Goal: Register for event/course

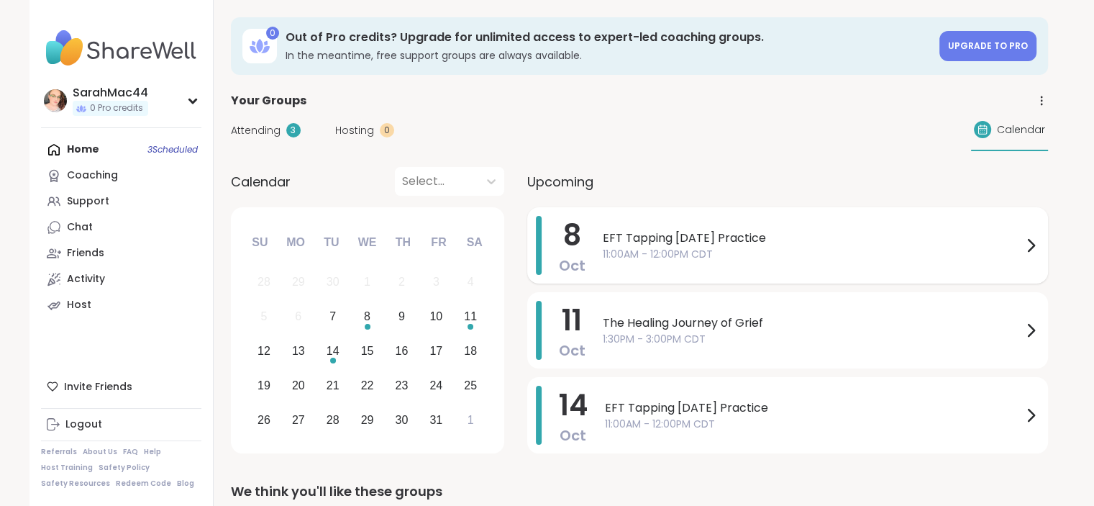
click at [725, 244] on span "EFT Tapping Wednesday Practice" at bounding box center [812, 237] width 419 height 17
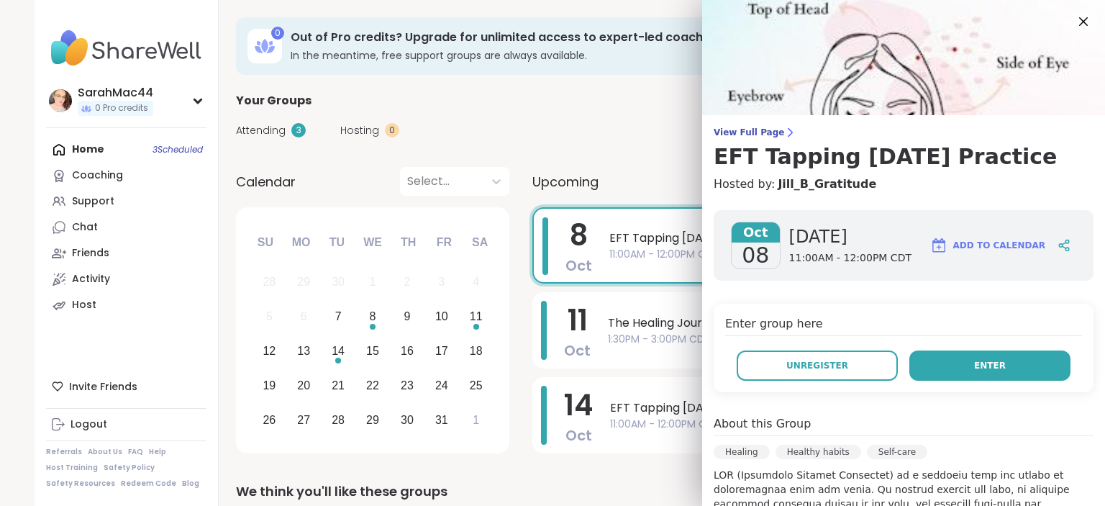
click at [913, 367] on button "Enter" at bounding box center [989, 365] width 161 height 30
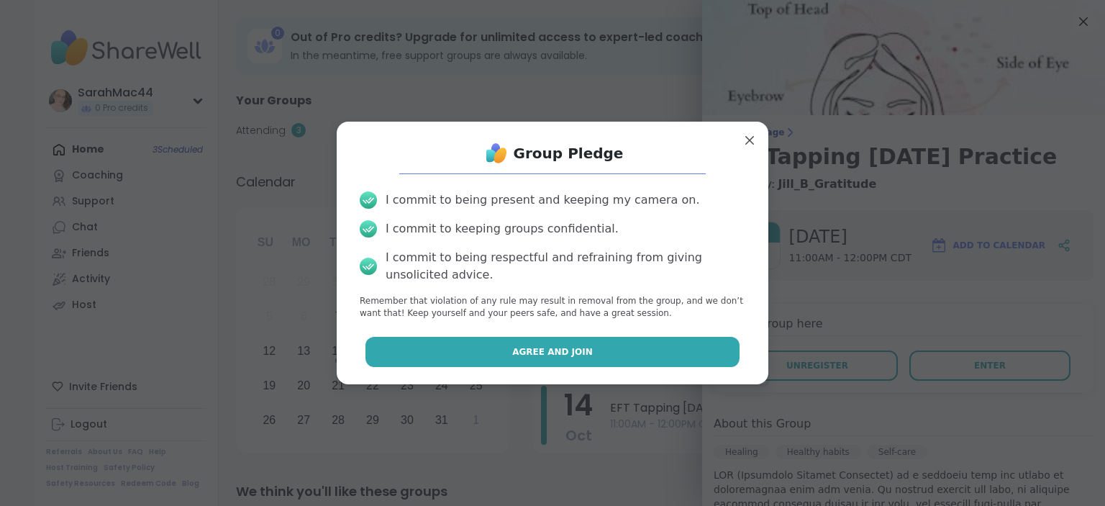
click at [552, 347] on span "Agree and Join" at bounding box center [552, 351] width 81 height 13
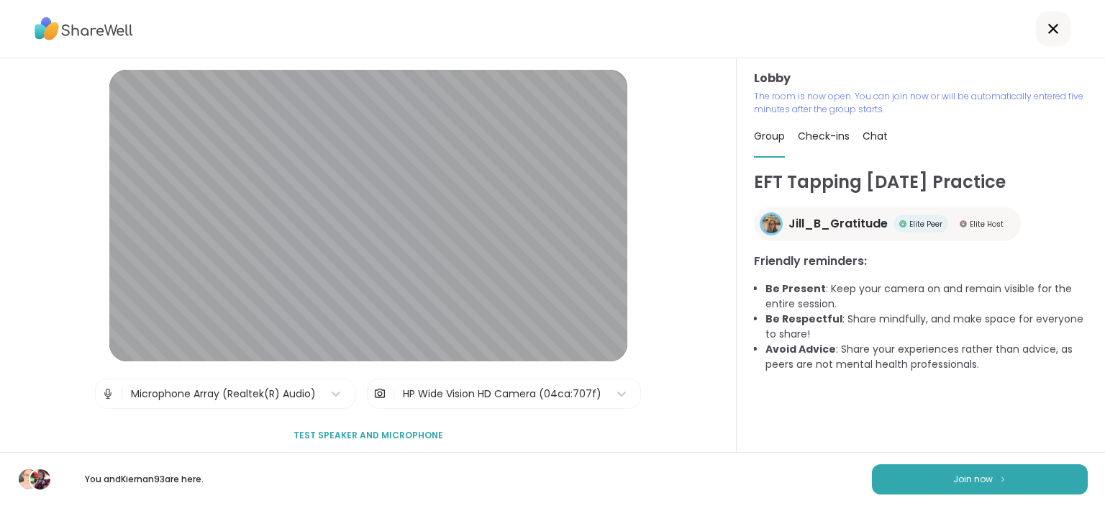
click at [824, 143] on div "Check-ins" at bounding box center [824, 136] width 52 height 40
type textarea "*"
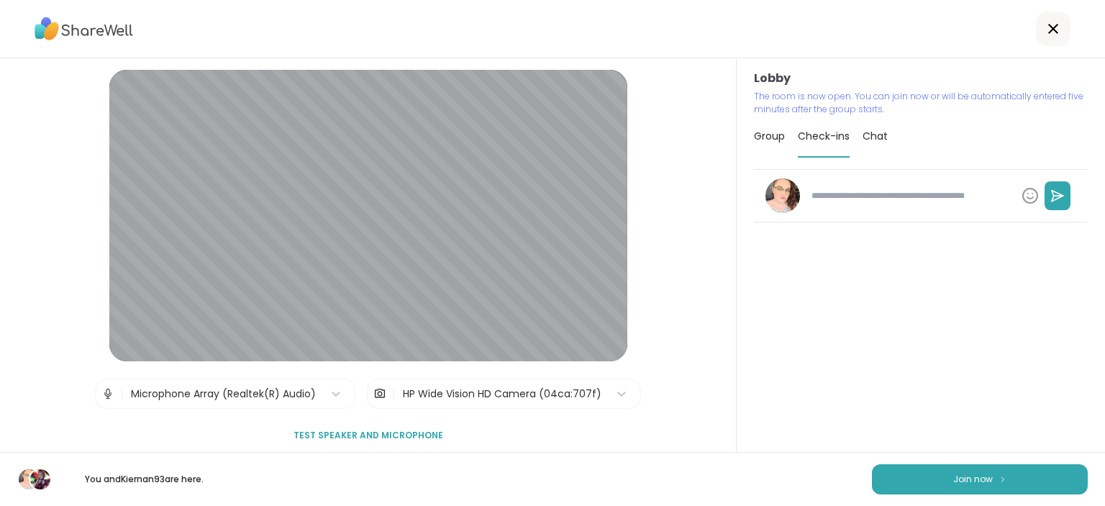
click at [876, 136] on span "Chat" at bounding box center [875, 136] width 25 height 14
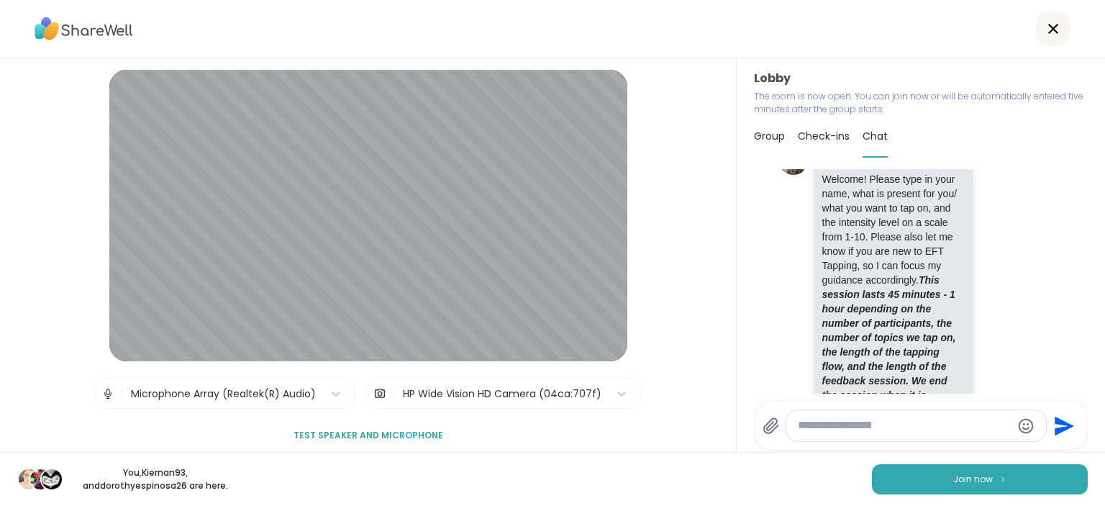
scroll to position [560, 0]
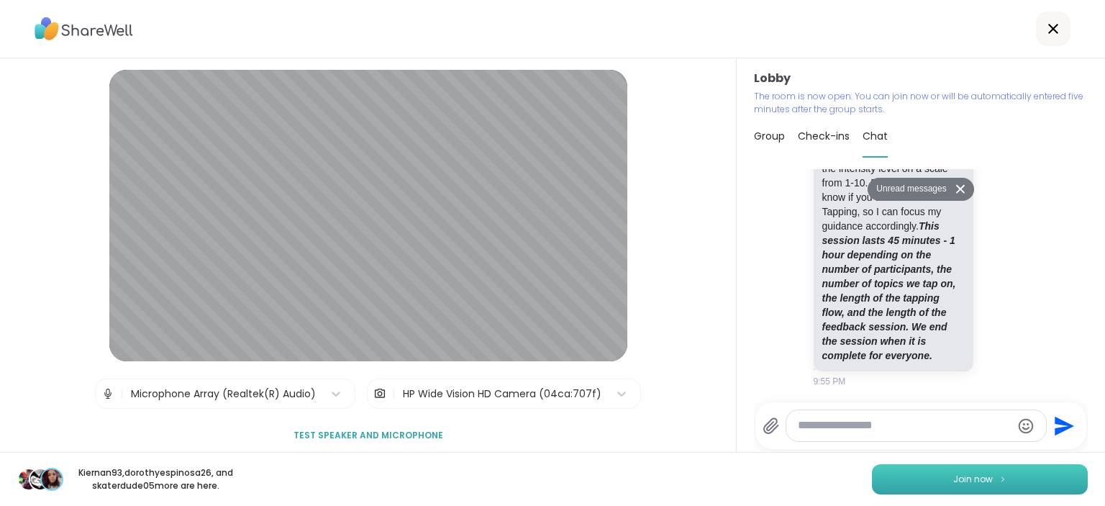
click at [904, 486] on button "Join now" at bounding box center [980, 479] width 216 height 30
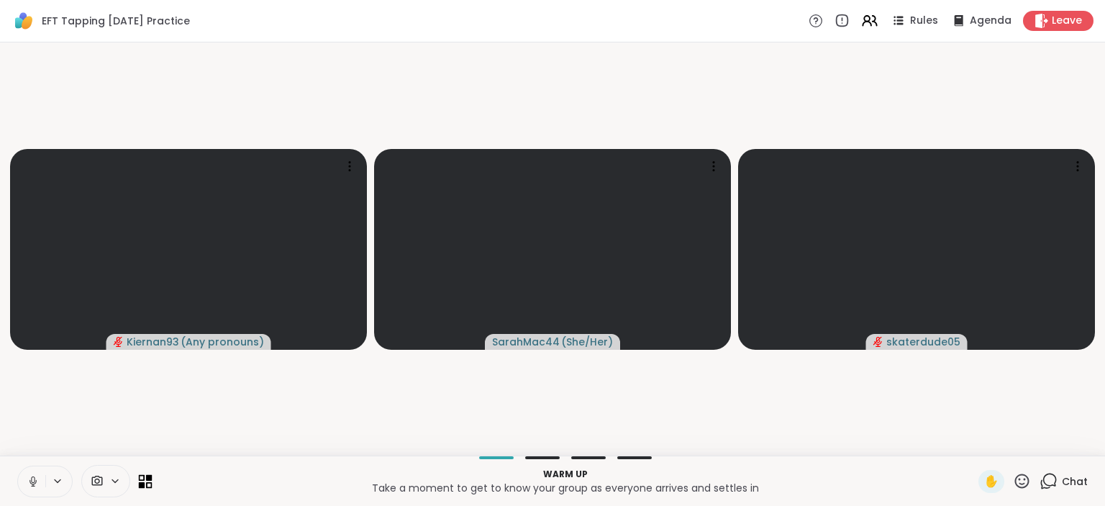
click at [147, 479] on icon at bounding box center [149, 477] width 6 height 6
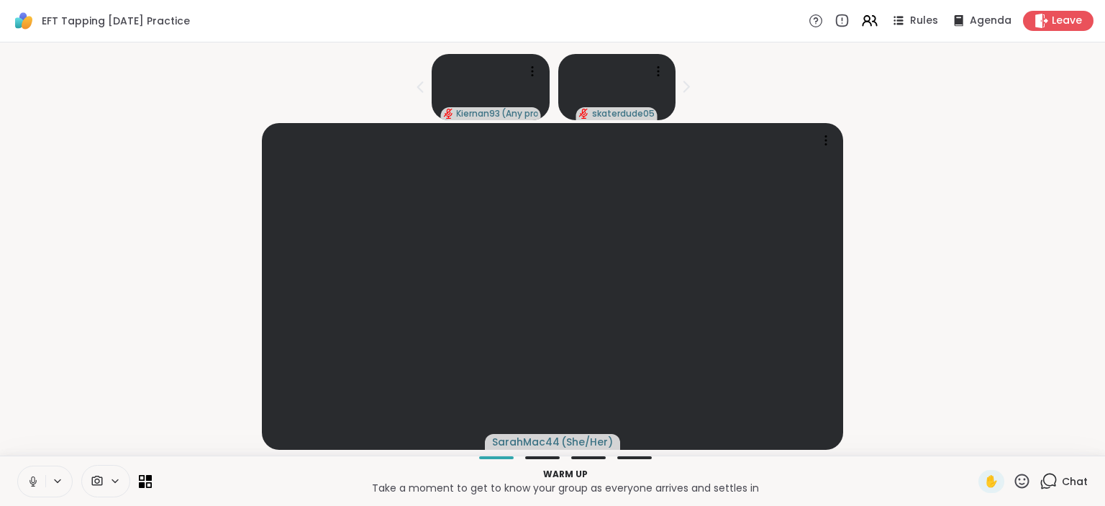
click at [32, 482] on icon at bounding box center [33, 479] width 4 height 6
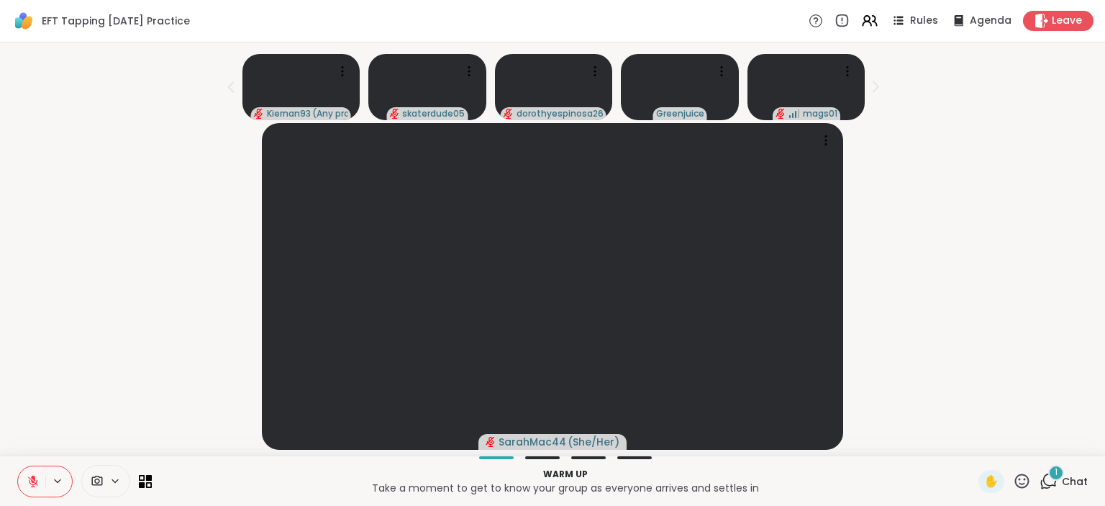
click at [1048, 469] on div "1" at bounding box center [1056, 473] width 16 height 16
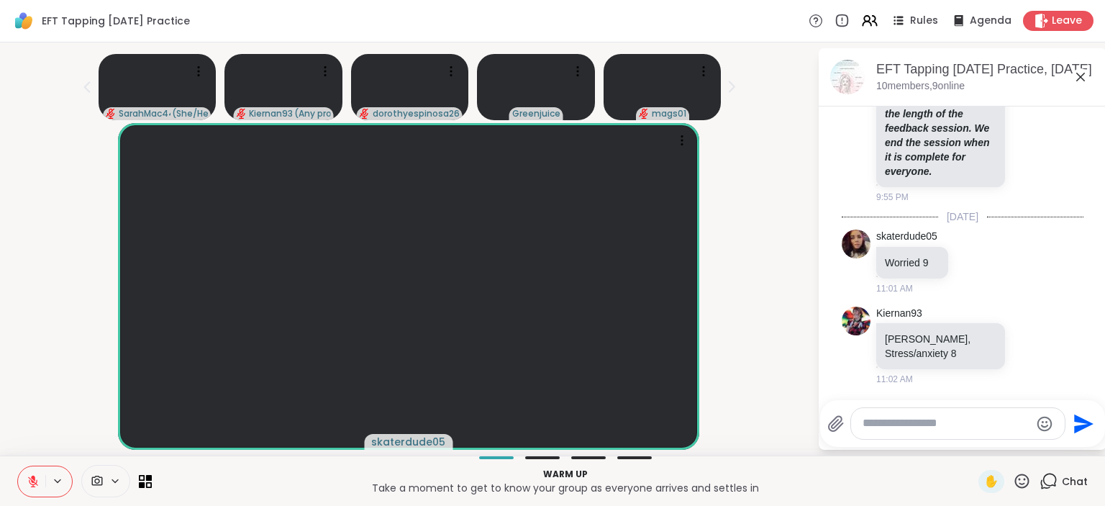
scroll to position [747, 0]
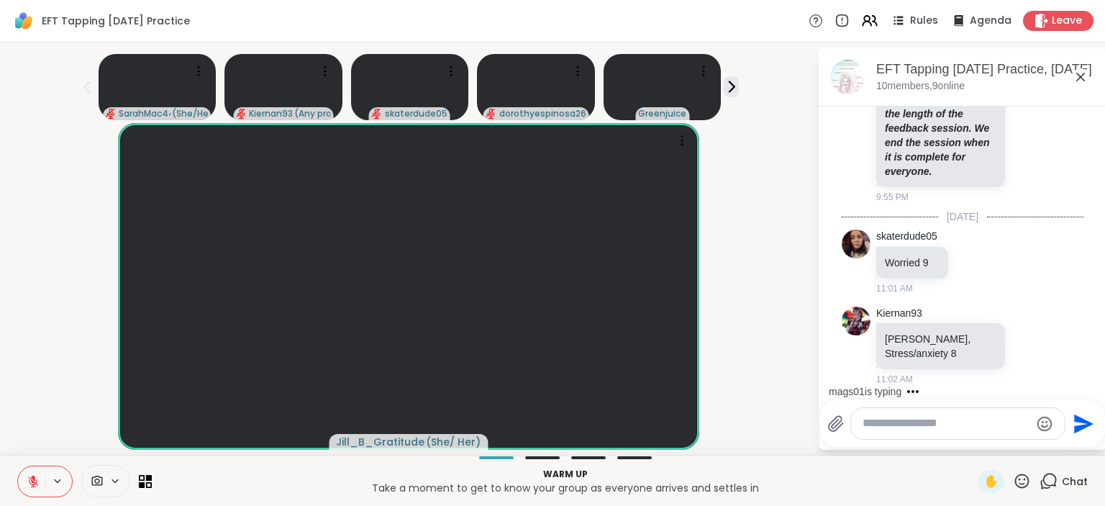
click at [929, 420] on textarea "Type your message" at bounding box center [947, 423] width 168 height 15
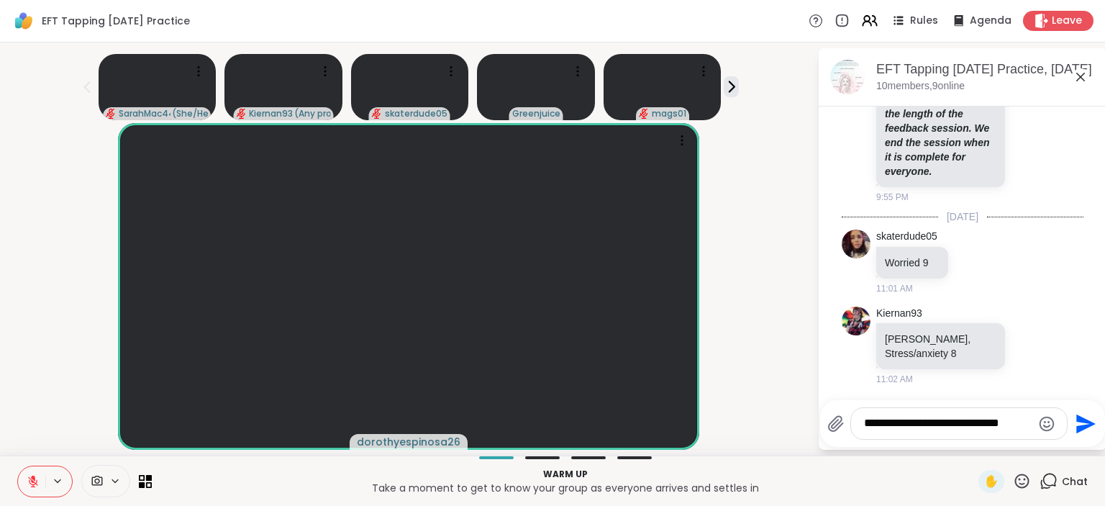
type textarea "**********"
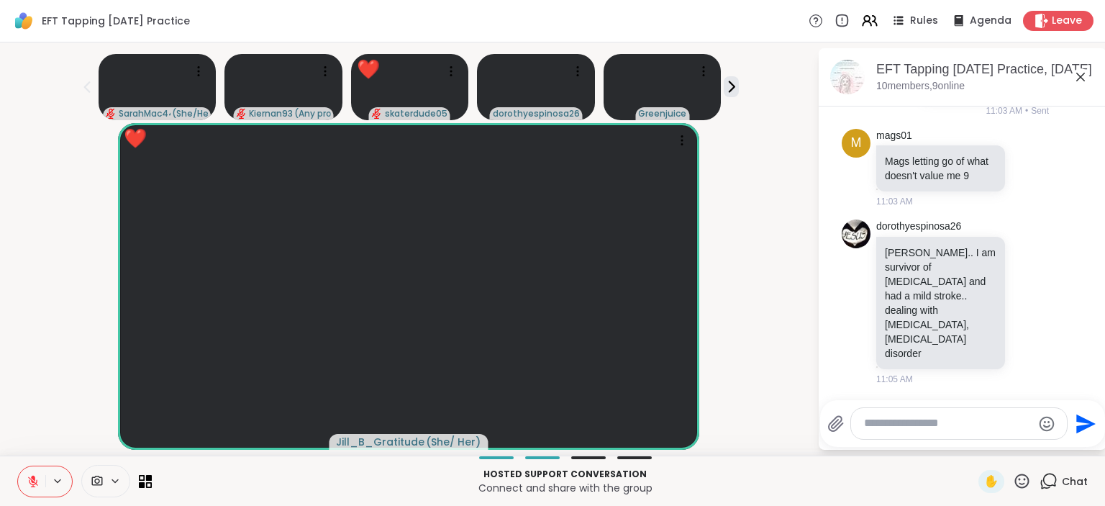
scroll to position [1091, 0]
click at [1013, 477] on icon at bounding box center [1022, 481] width 18 height 18
click at [973, 445] on span "❤️" at bounding box center [980, 443] width 14 height 17
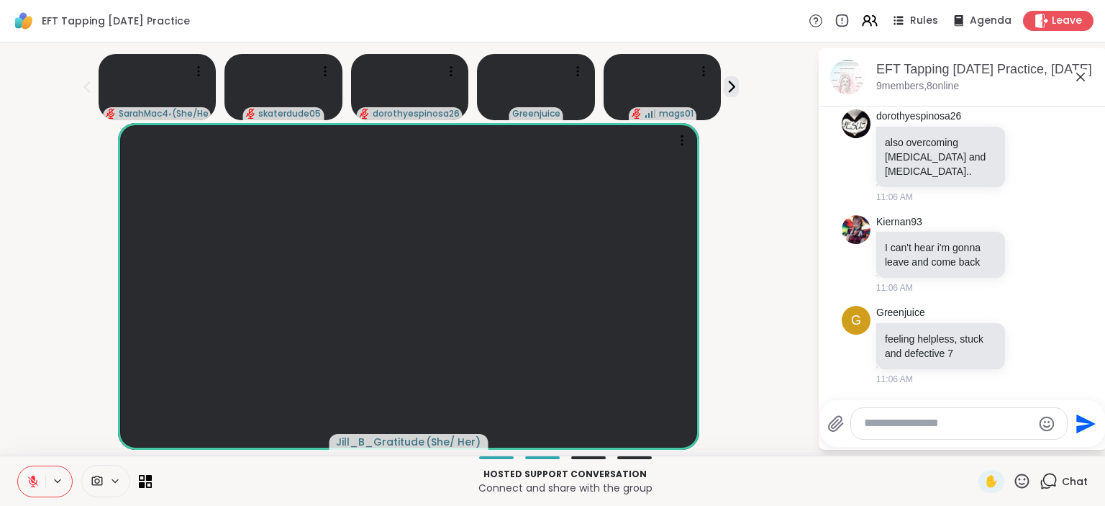
scroll to position [1483, 0]
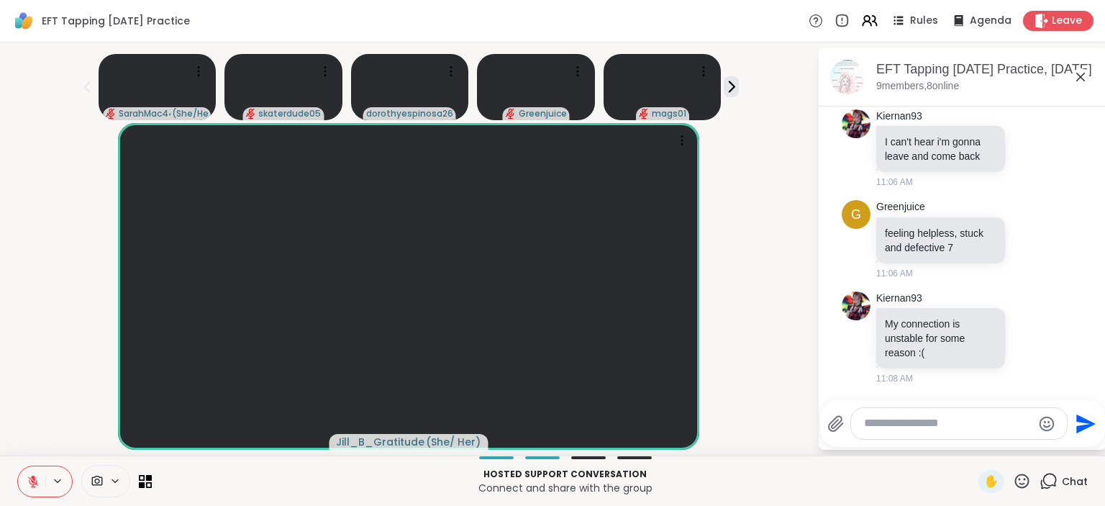
click at [906, 425] on textarea "Type your message" at bounding box center [948, 423] width 168 height 15
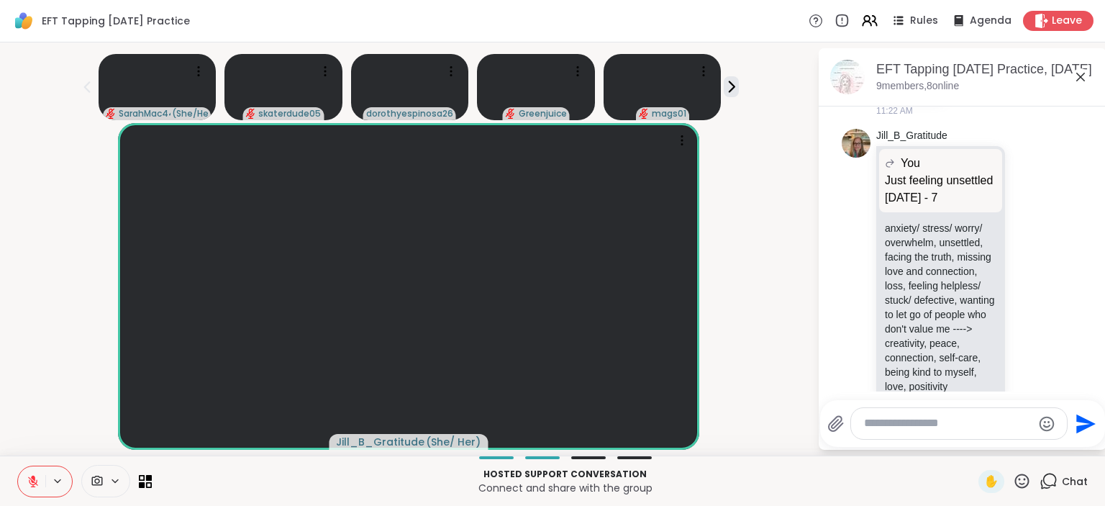
scroll to position [2392, 0]
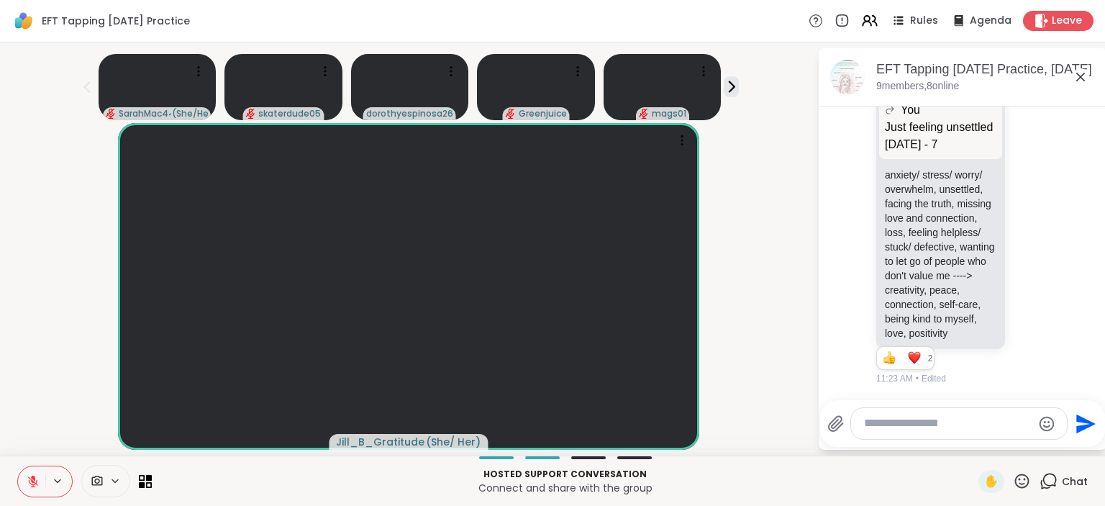
click at [914, 432] on div at bounding box center [959, 423] width 216 height 31
click at [914, 422] on textarea "Type your message" at bounding box center [948, 423] width 168 height 15
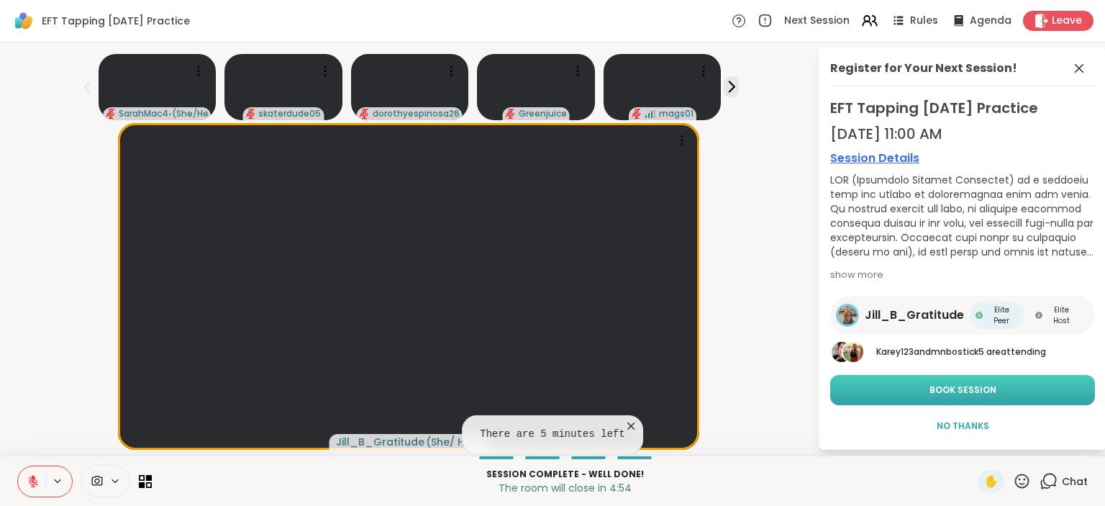
click at [883, 395] on button "Book Session" at bounding box center [962, 390] width 265 height 30
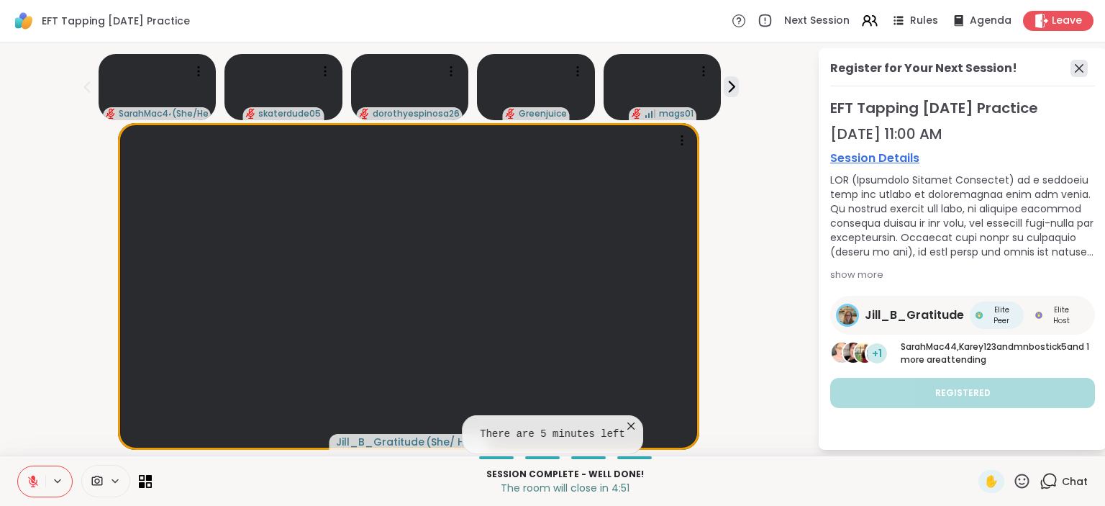
click at [1070, 74] on icon at bounding box center [1078, 68] width 17 height 17
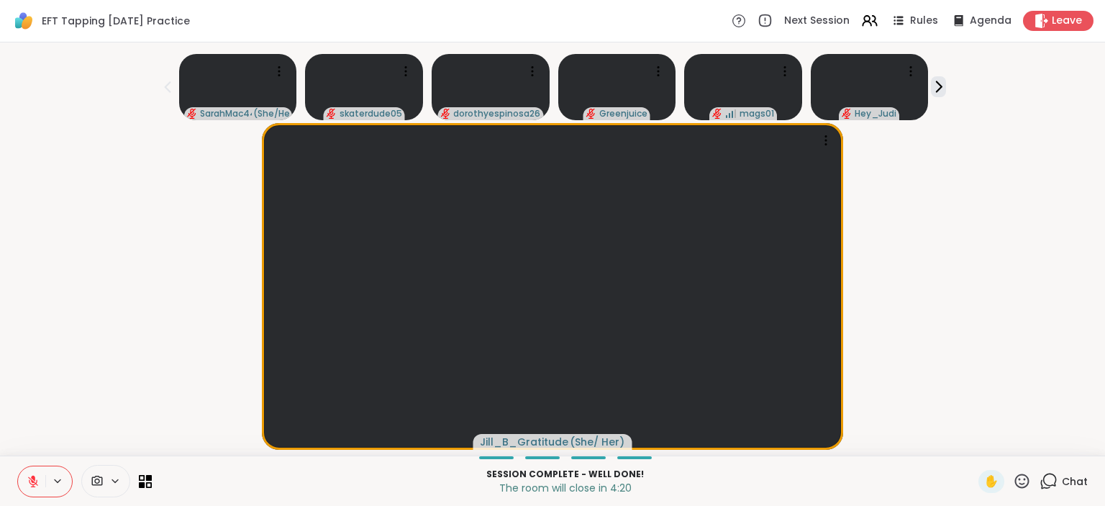
click at [1043, 485] on icon at bounding box center [1050, 479] width 14 height 13
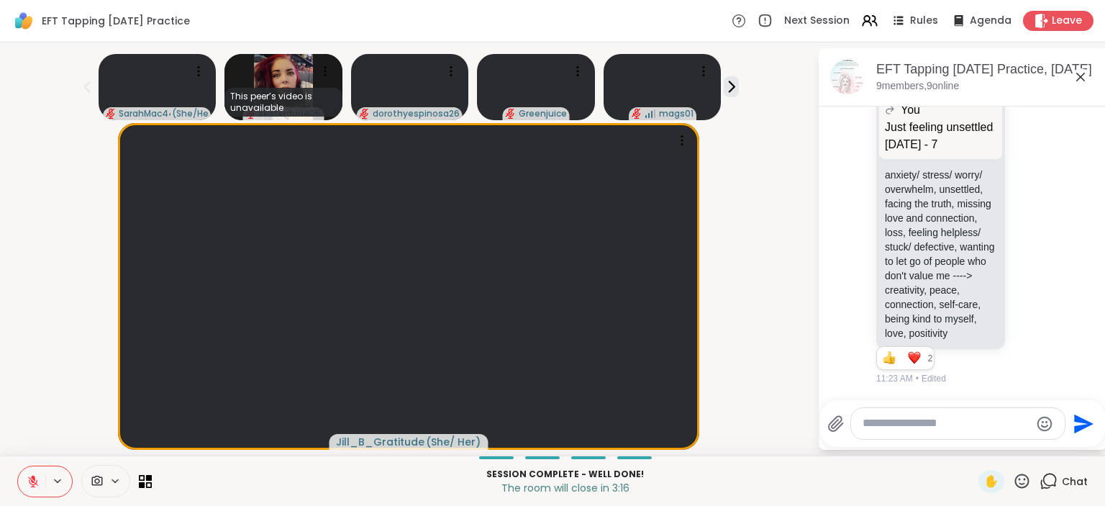
click at [863, 421] on textarea "Type your message" at bounding box center [947, 423] width 168 height 15
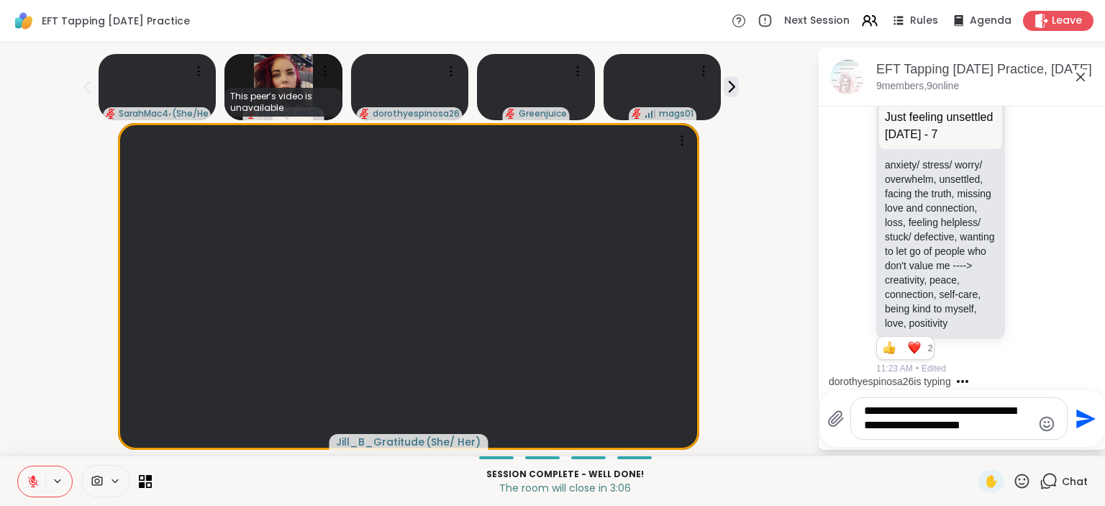
type textarea "**********"
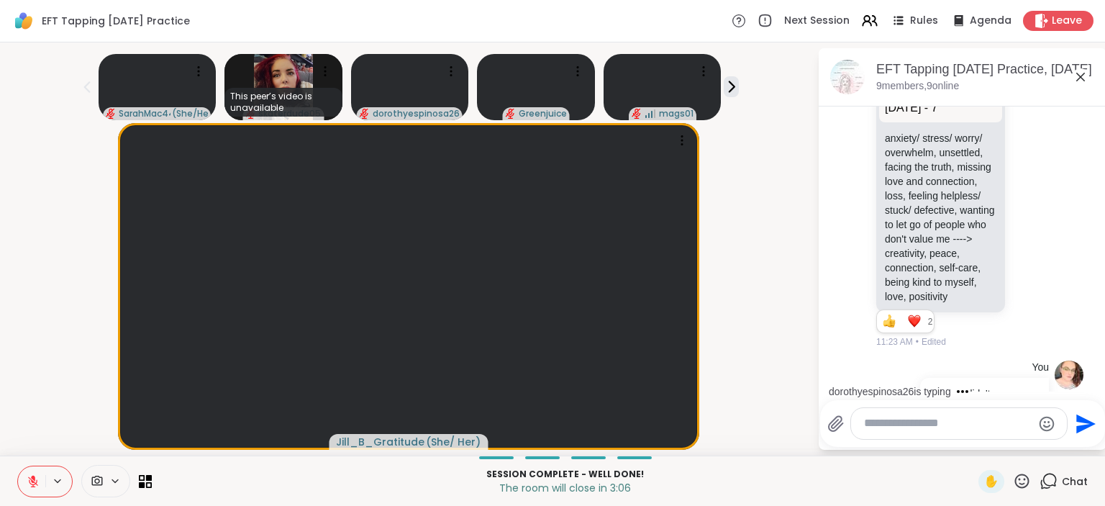
scroll to position [2498, 0]
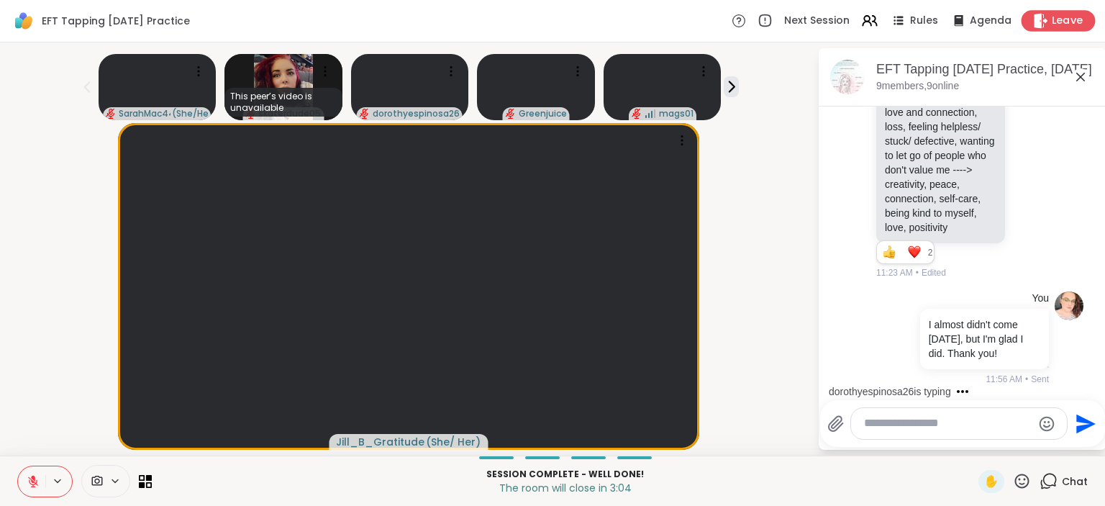
click at [1062, 18] on span "Leave" at bounding box center [1068, 21] width 32 height 15
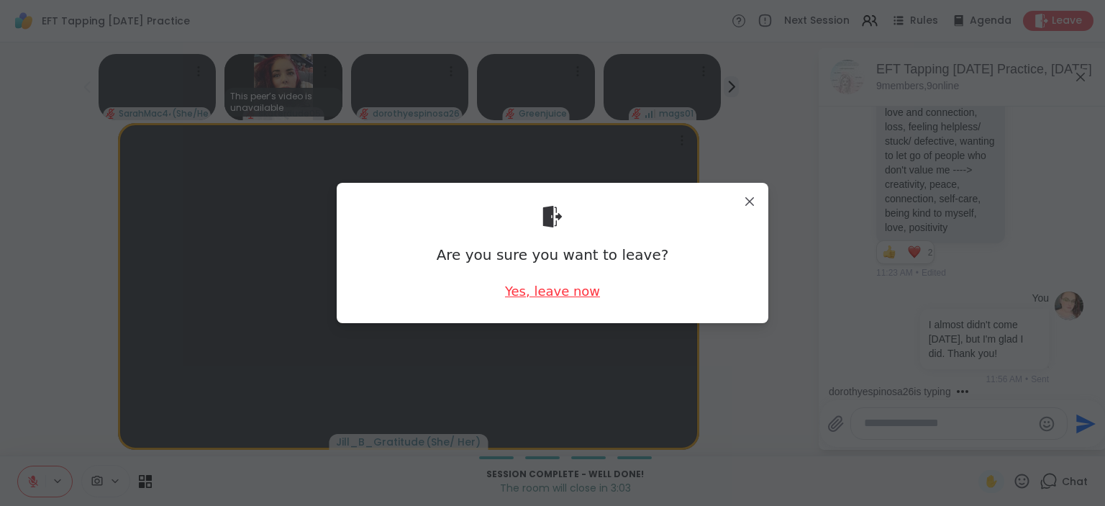
click at [584, 286] on div "Yes, leave now" at bounding box center [552, 291] width 95 height 18
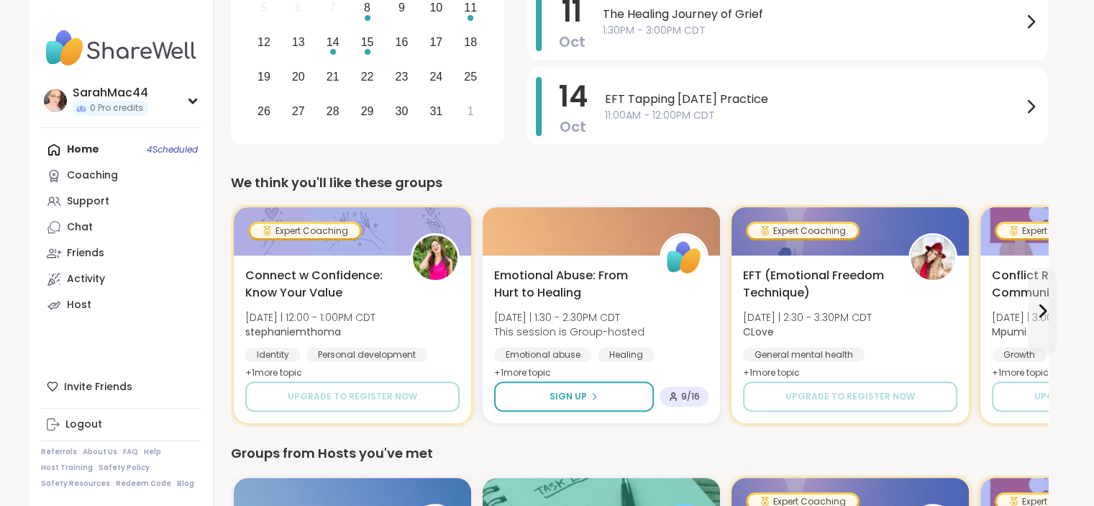
scroll to position [348, 0]
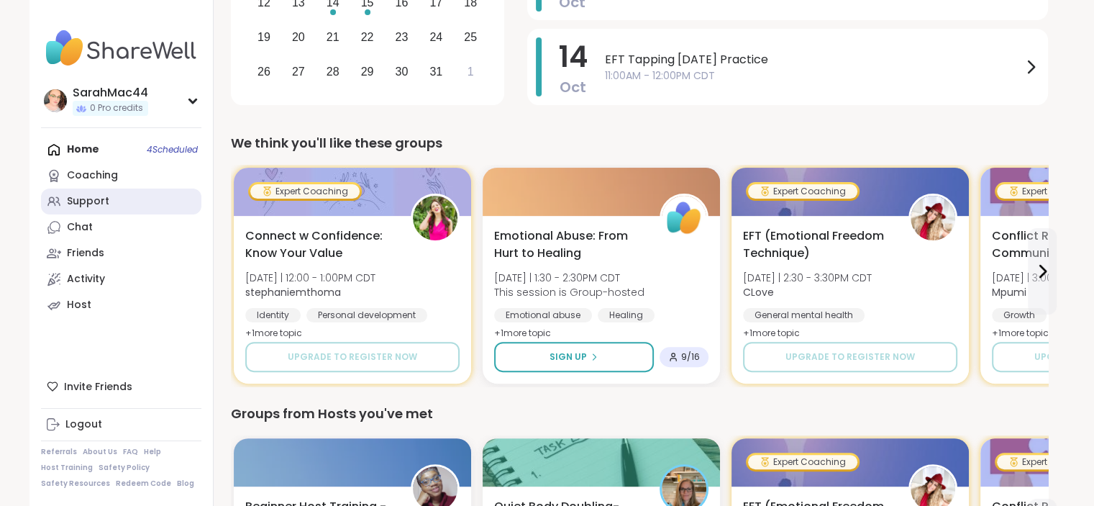
click at [146, 199] on link "Support" at bounding box center [121, 201] width 160 height 26
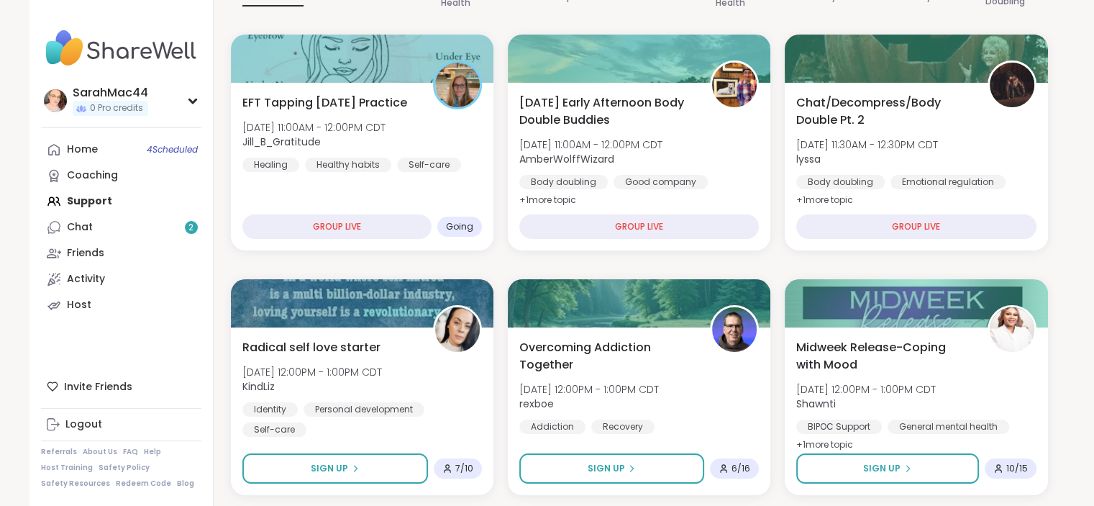
scroll to position [174, 0]
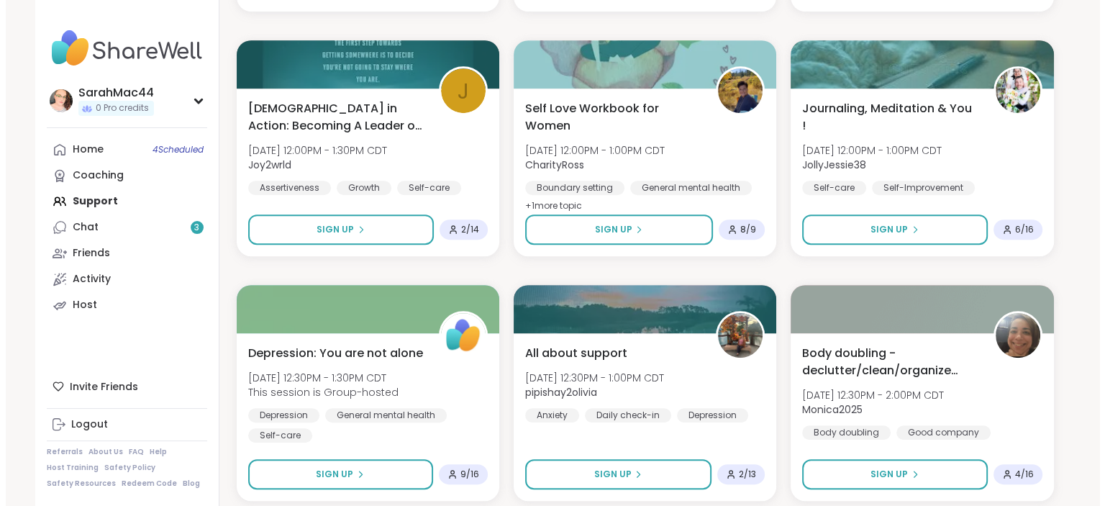
scroll to position [653, 0]
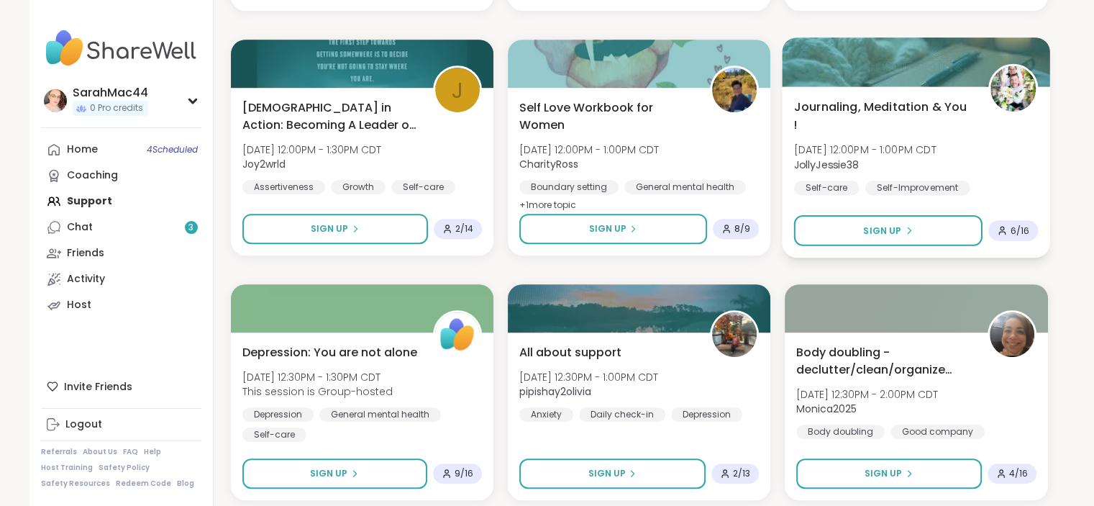
click at [935, 157] on span "JollyJessie38" at bounding box center [865, 164] width 142 height 14
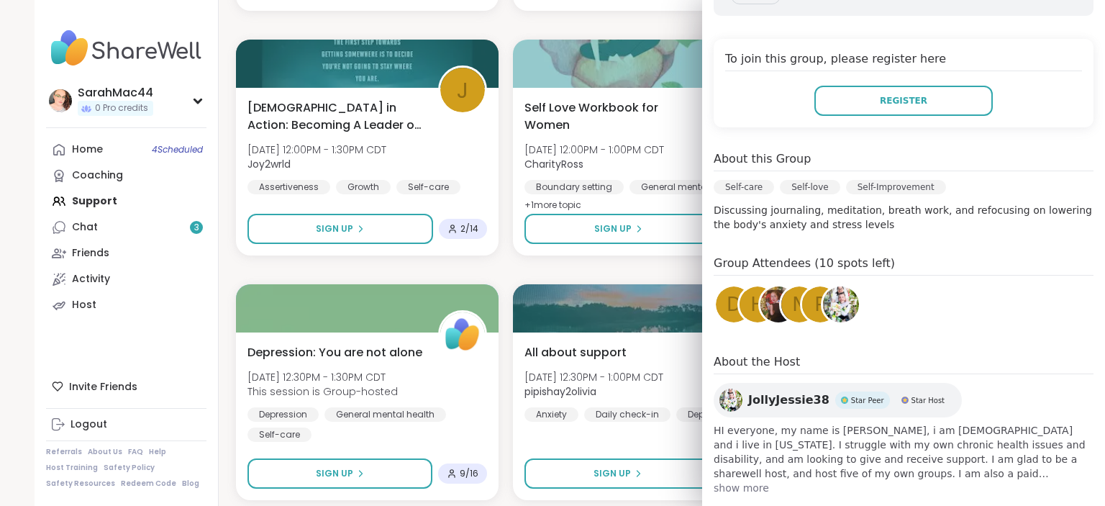
scroll to position [288, 0]
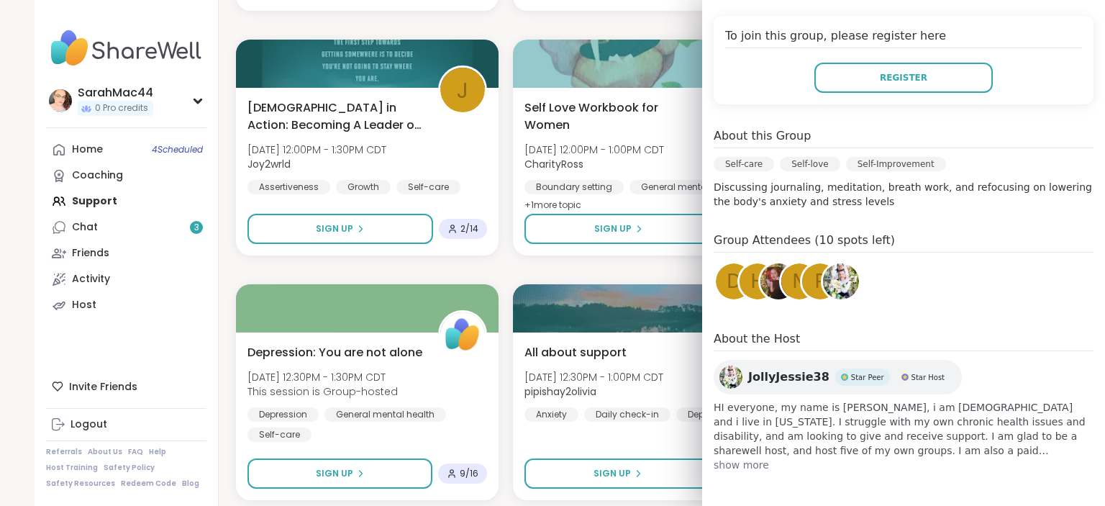
click at [723, 465] on span "show more" at bounding box center [904, 465] width 380 height 14
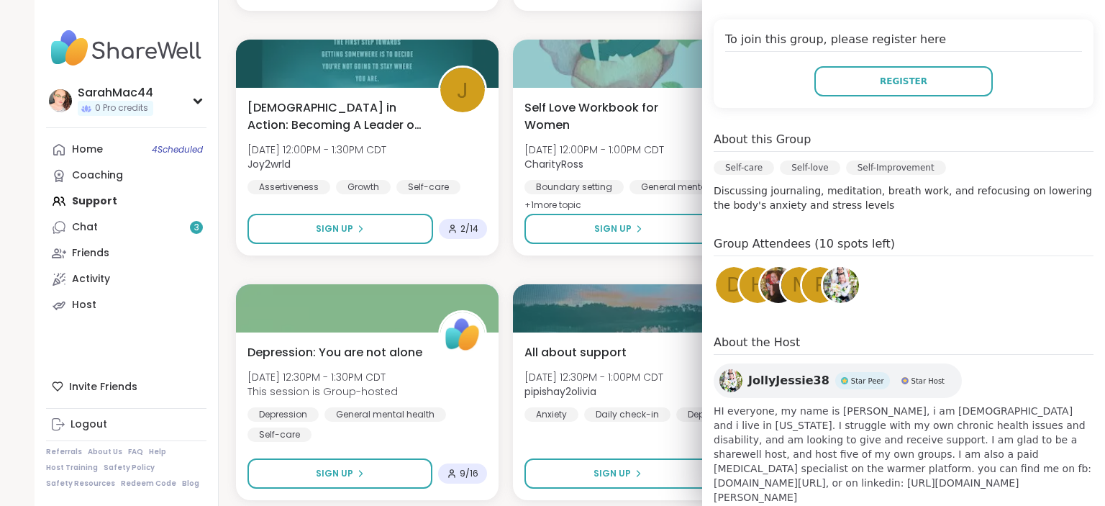
scroll to position [285, 0]
click at [720, 379] on img at bounding box center [730, 379] width 23 height 23
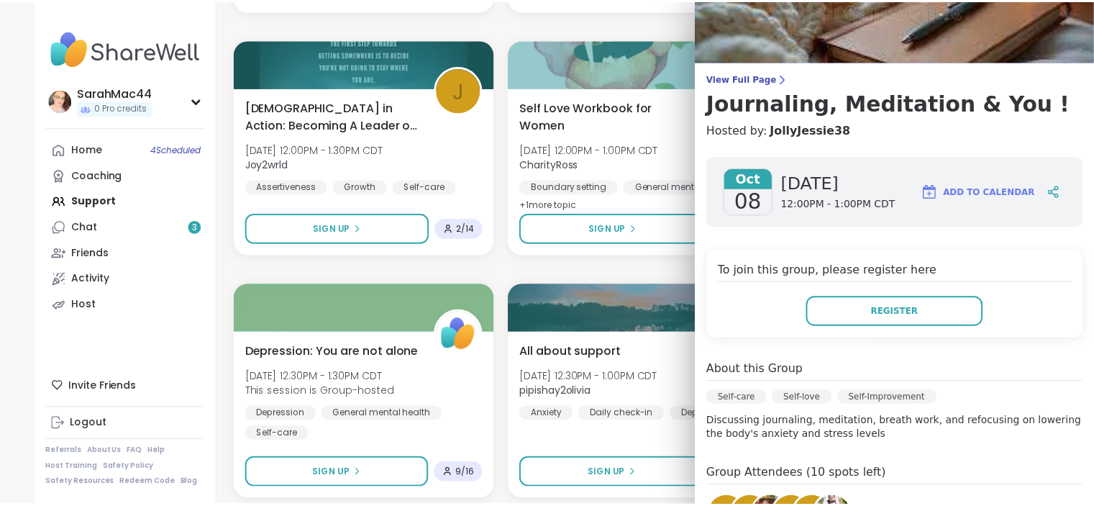
scroll to position [0, 0]
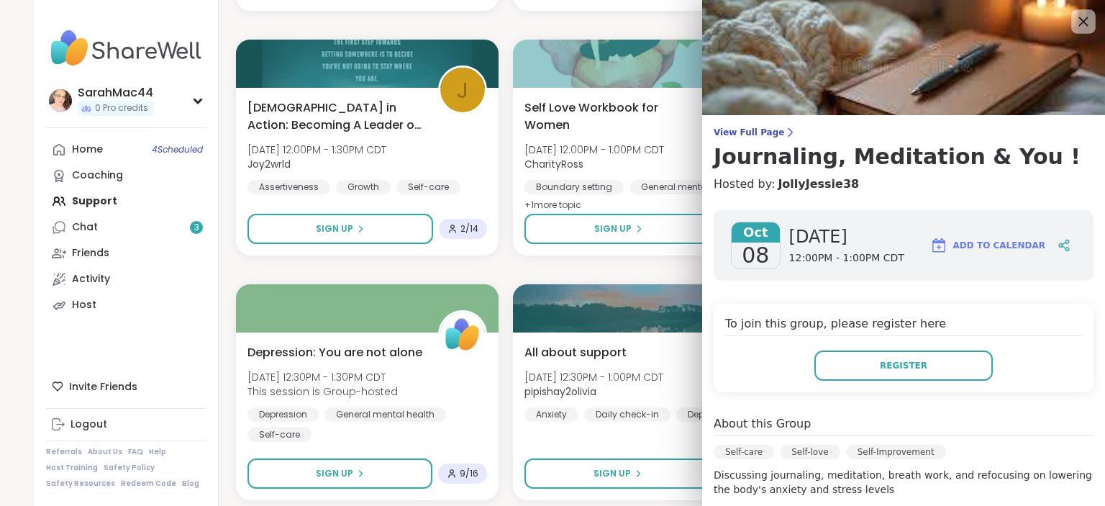
click at [1074, 30] on icon at bounding box center [1083, 21] width 18 height 18
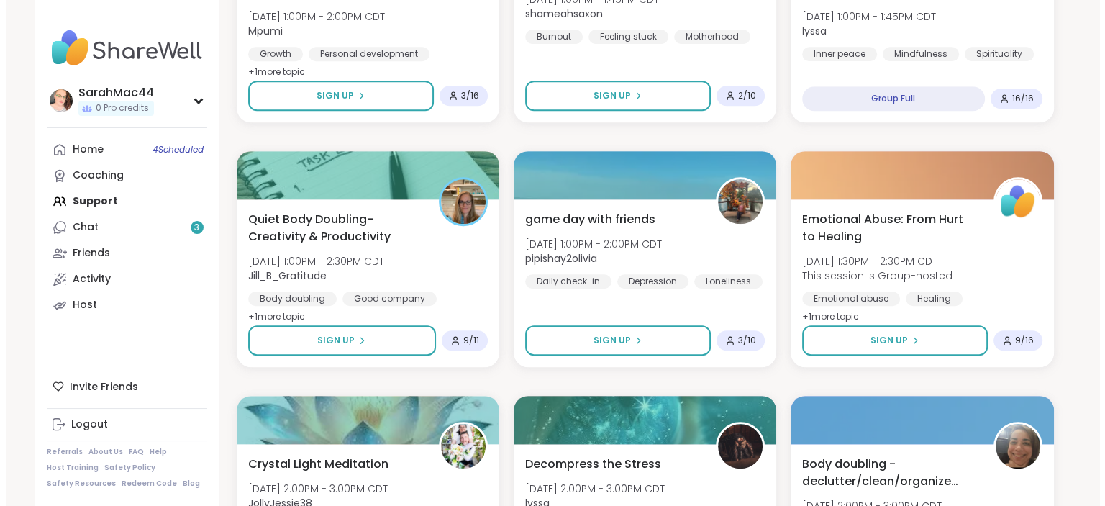
scroll to position [1293, 0]
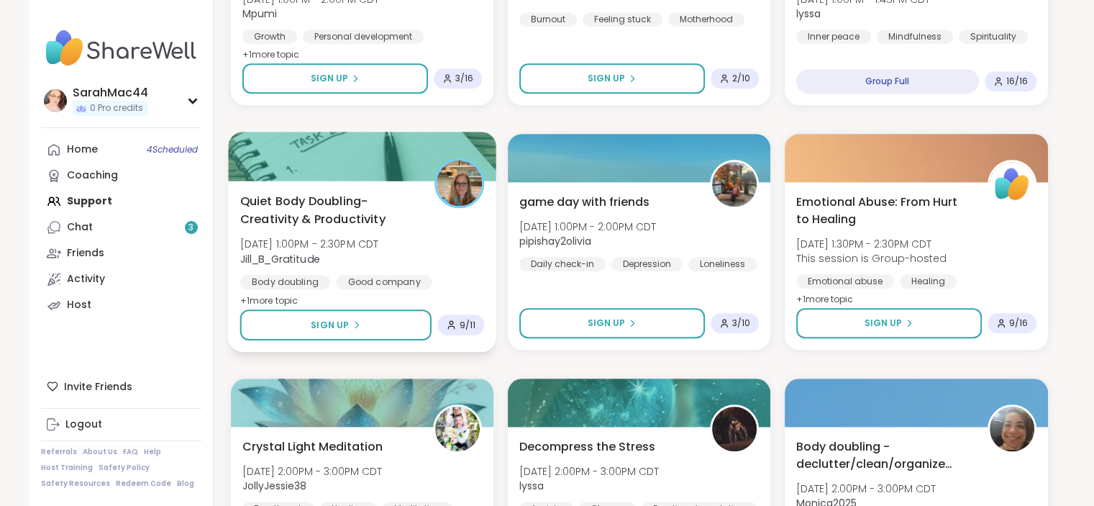
click at [457, 242] on div "Quiet Body Doubling- Creativity & Productivity Wed, Oct 08 | 1:00PM - 2:30PM CD…" at bounding box center [362, 250] width 245 height 117
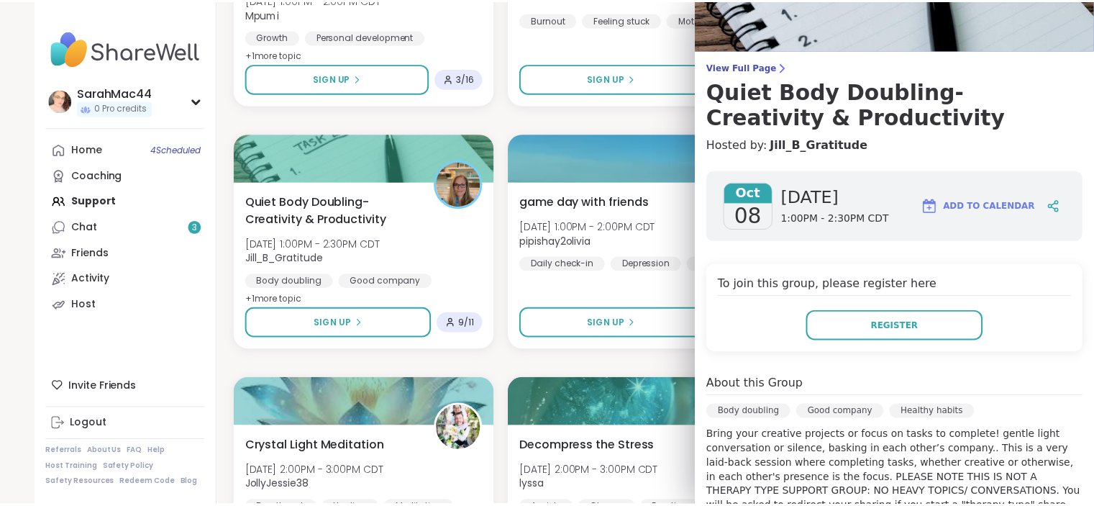
scroll to position [64, 0]
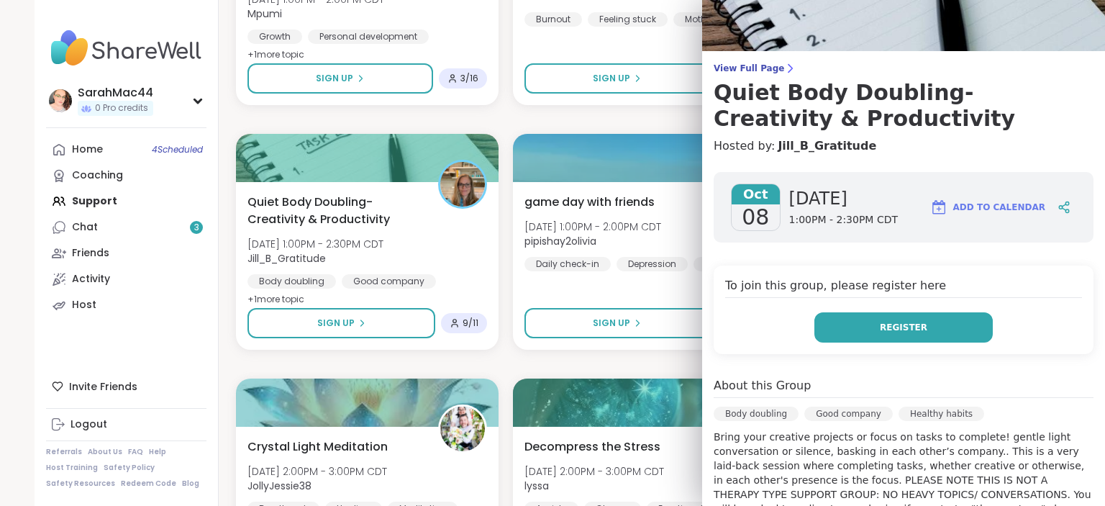
click at [922, 318] on button "Register" at bounding box center [903, 327] width 178 height 30
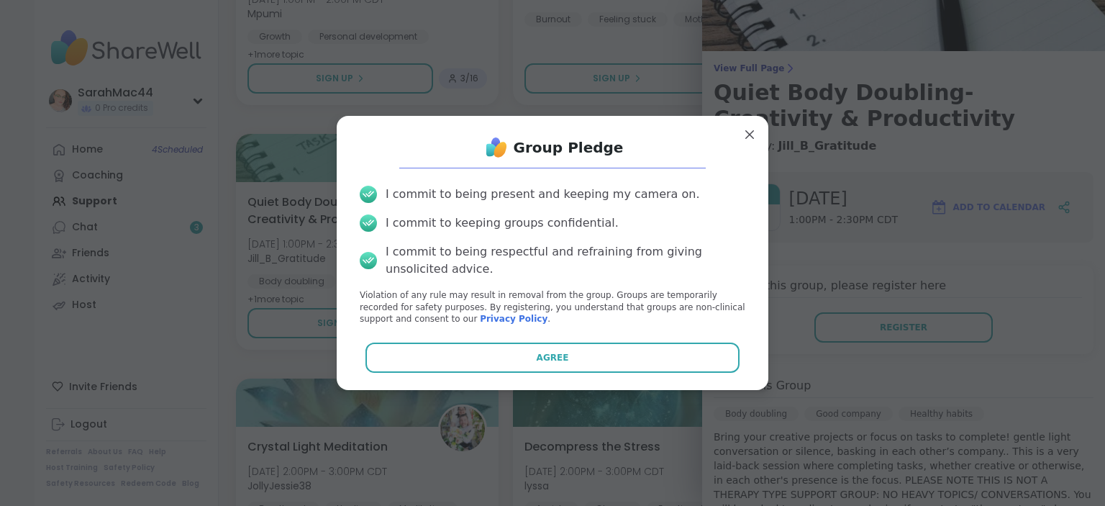
click at [626, 373] on div "Group Pledge I commit to being present and keeping my camera on. I commit to ke…" at bounding box center [552, 252] width 409 height 251
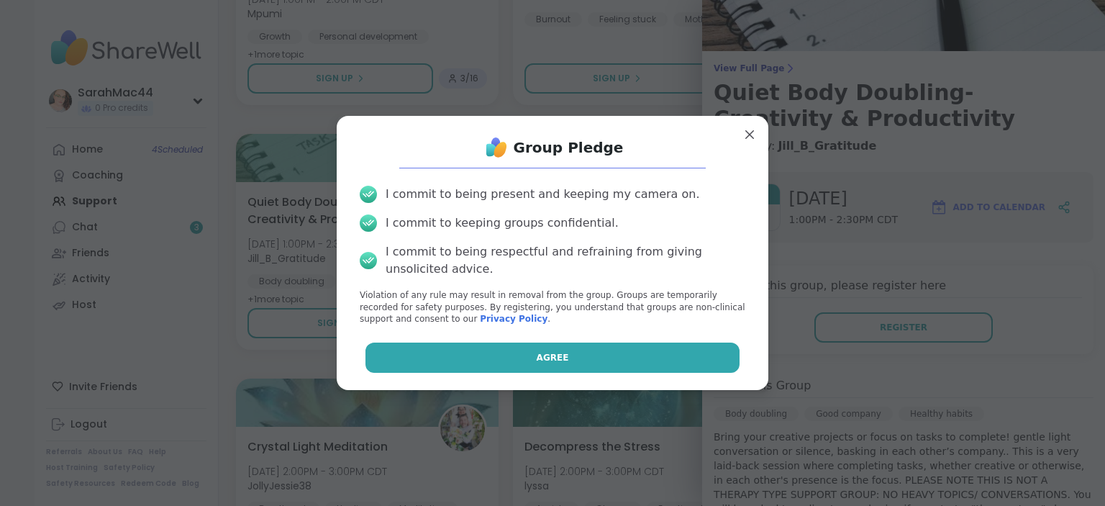
click at [626, 365] on button "Agree" at bounding box center [552, 357] width 375 height 30
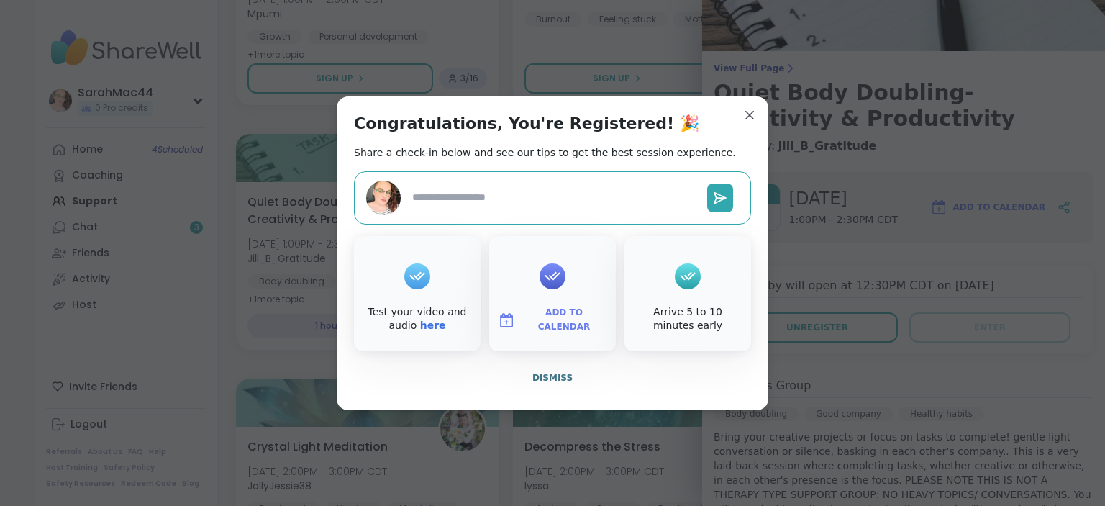
type textarea "*"
click at [585, 314] on span "Add to Calendar" at bounding box center [564, 320] width 86 height 28
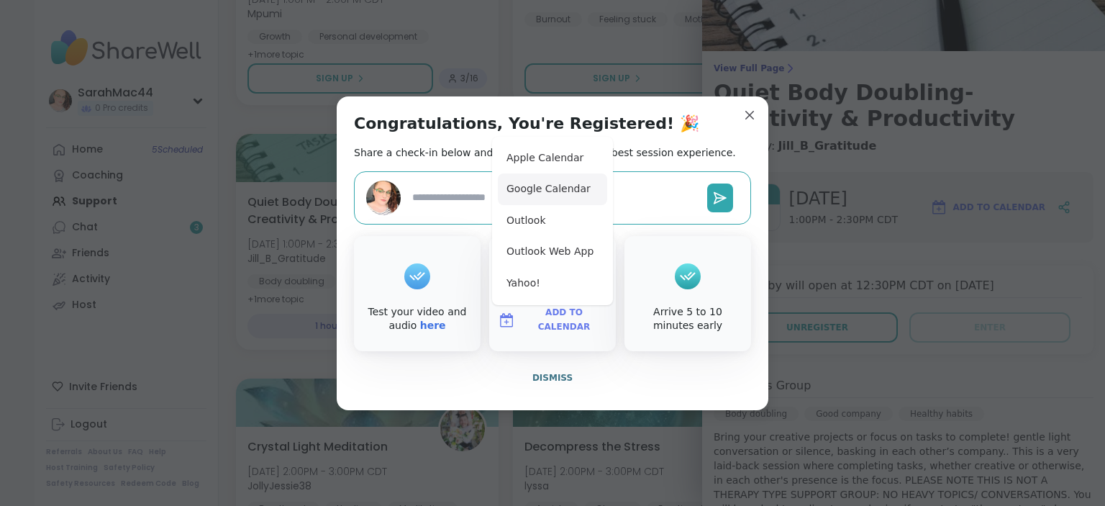
click at [569, 194] on button "Google Calendar" at bounding box center [552, 189] width 109 height 32
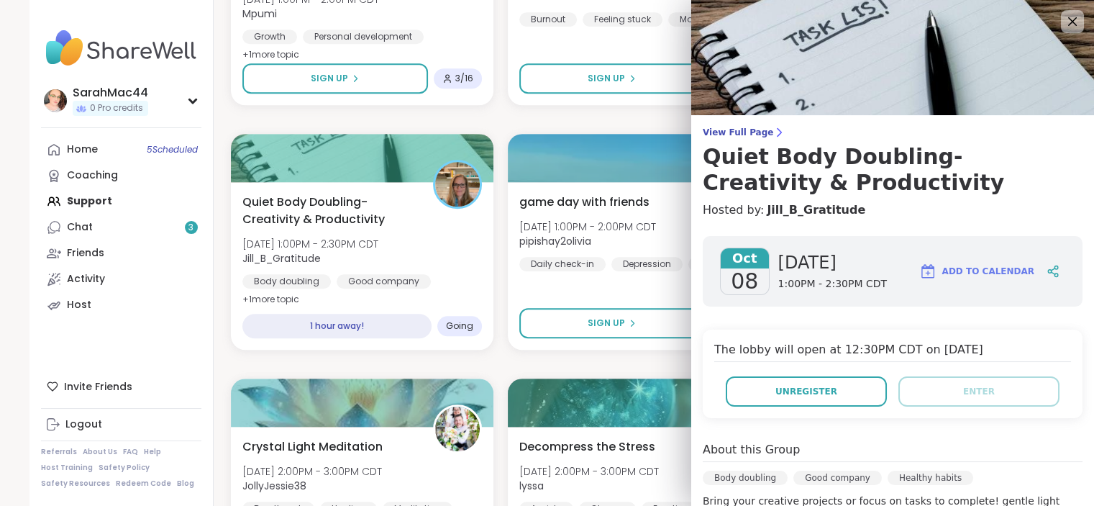
scroll to position [0, 0]
click at [1063, 23] on icon at bounding box center [1072, 21] width 18 height 18
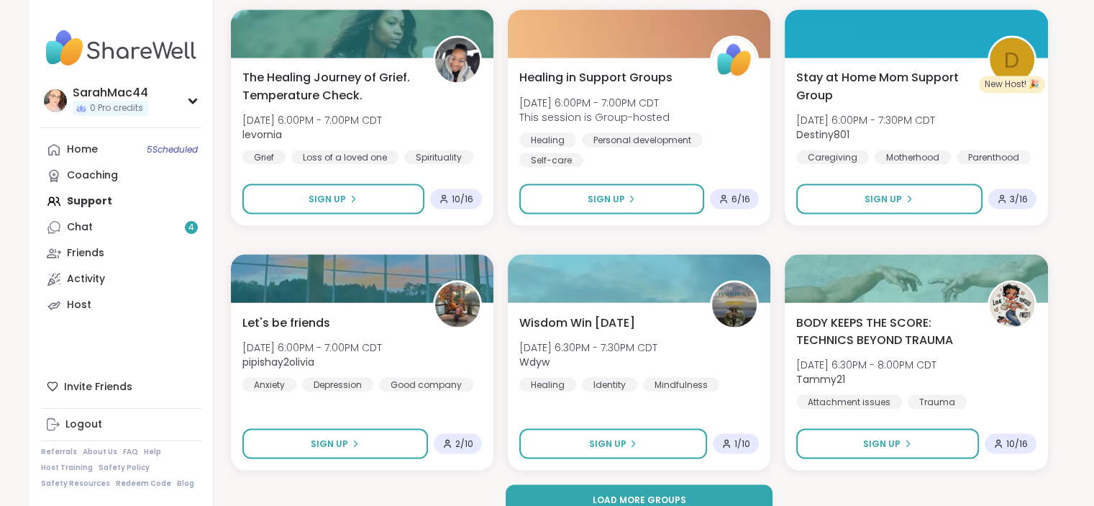
scroll to position [2662, 0]
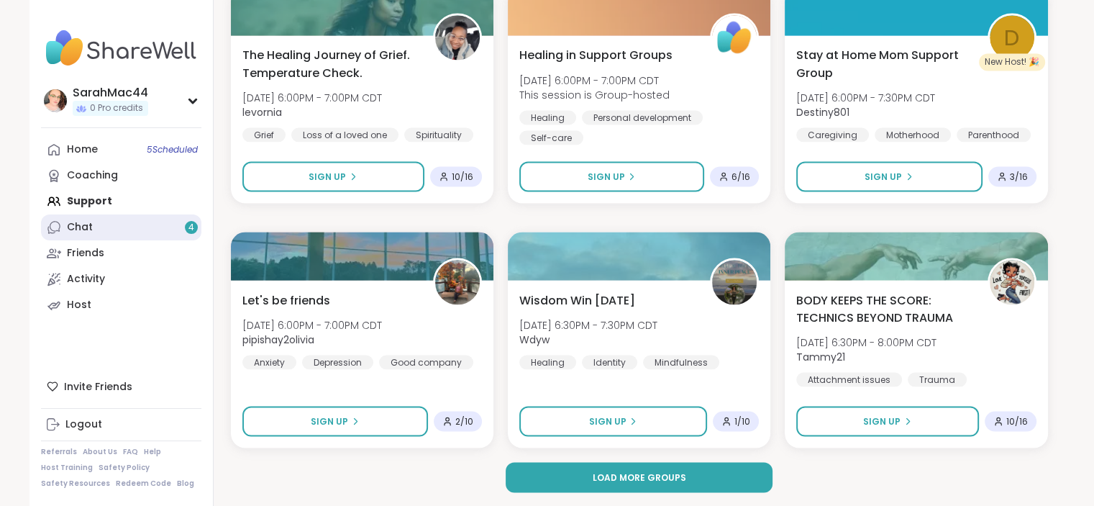
click at [106, 235] on link "Chat 4" at bounding box center [121, 227] width 160 height 26
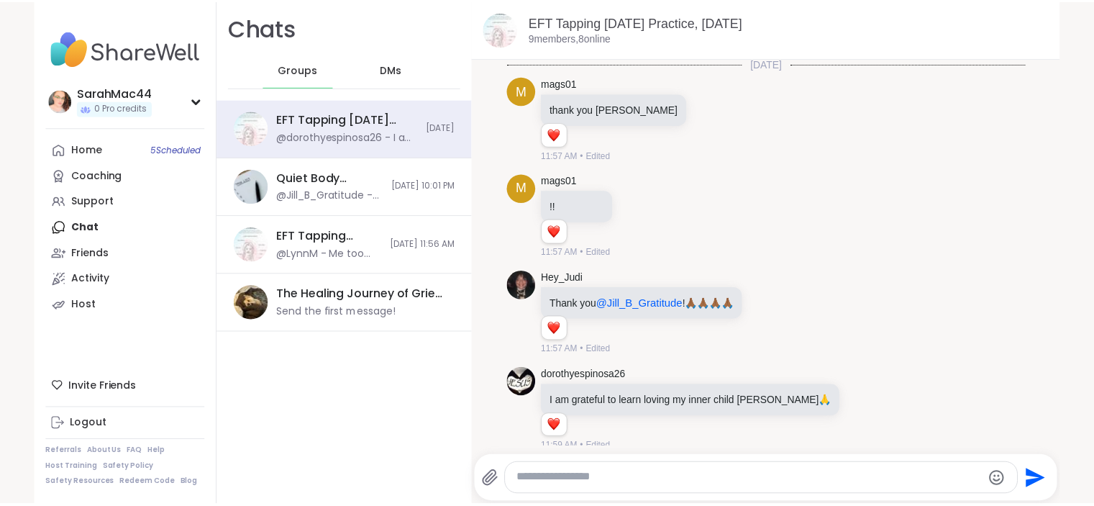
scroll to position [2081, 0]
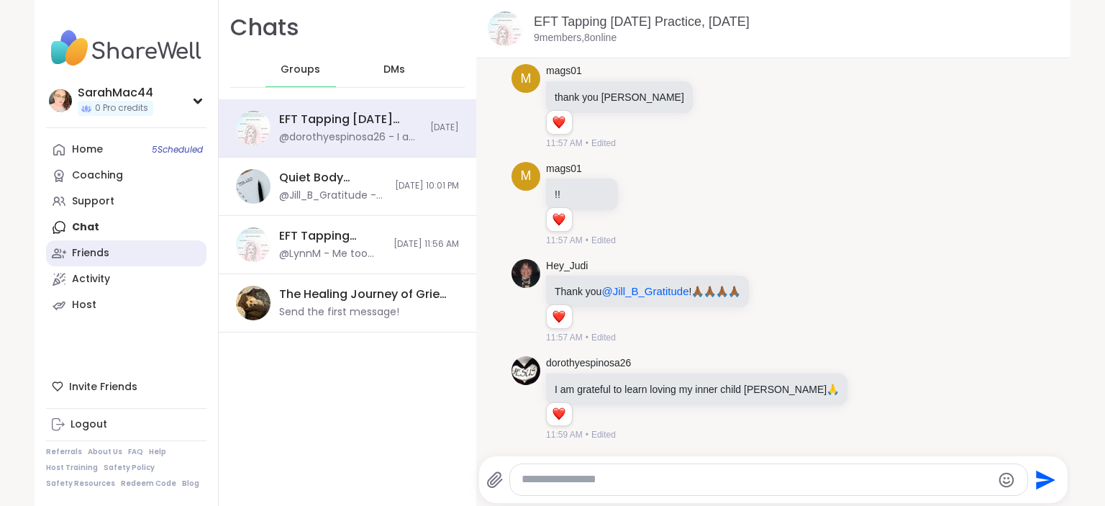
click at [115, 253] on link "Friends" at bounding box center [126, 253] width 160 height 26
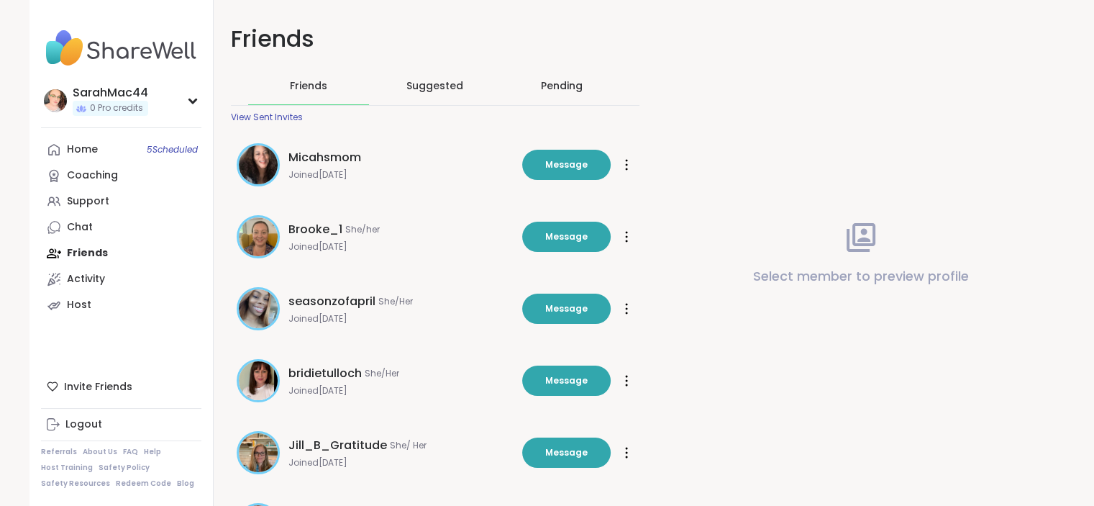
click at [257, 116] on div "View Sent Invites" at bounding box center [267, 118] width 72 height 12
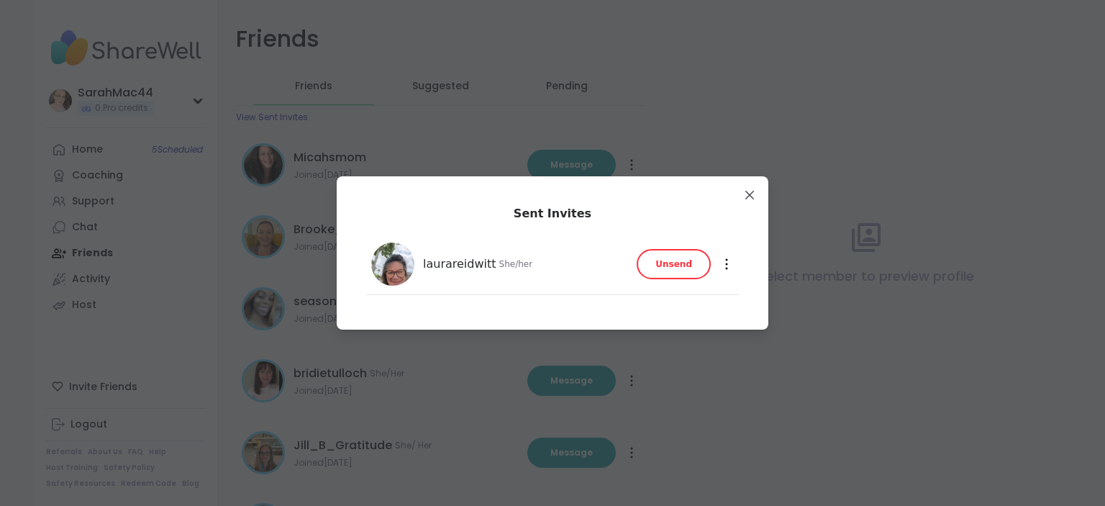
click at [725, 263] on icon at bounding box center [726, 264] width 3 height 12
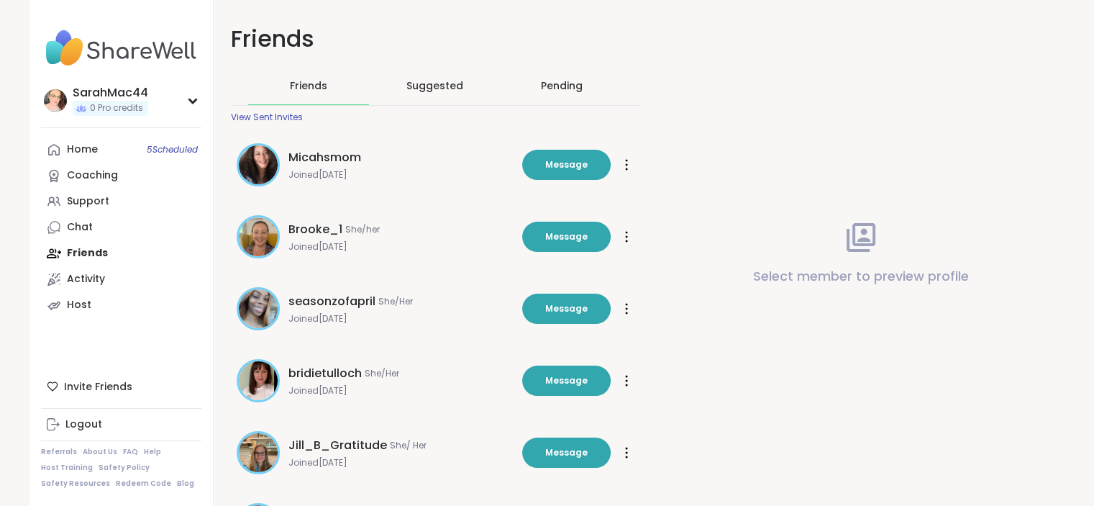
click at [554, 89] on div "Pending" at bounding box center [562, 85] width 42 height 14
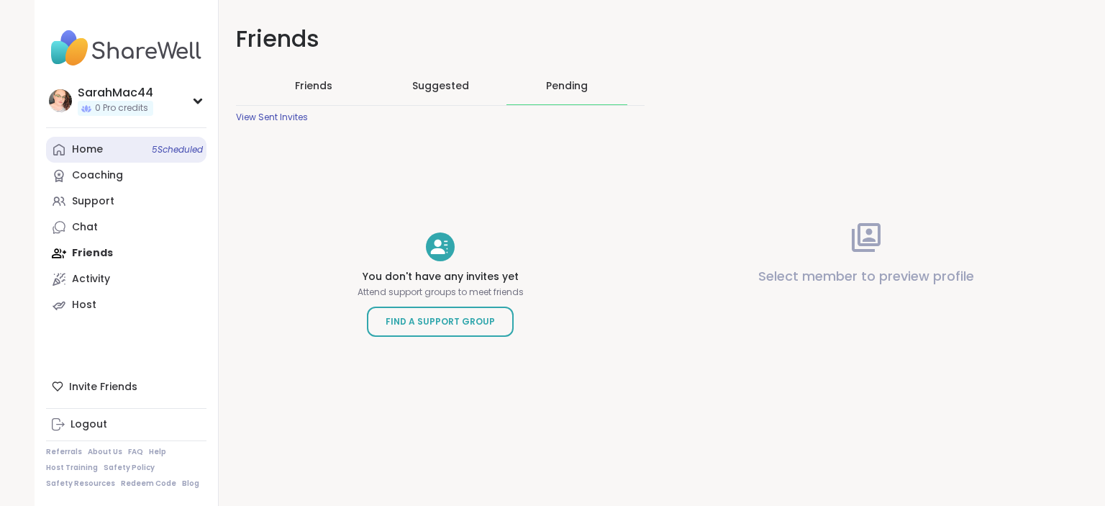
click at [152, 147] on span "5 Scheduled" at bounding box center [177, 150] width 51 height 12
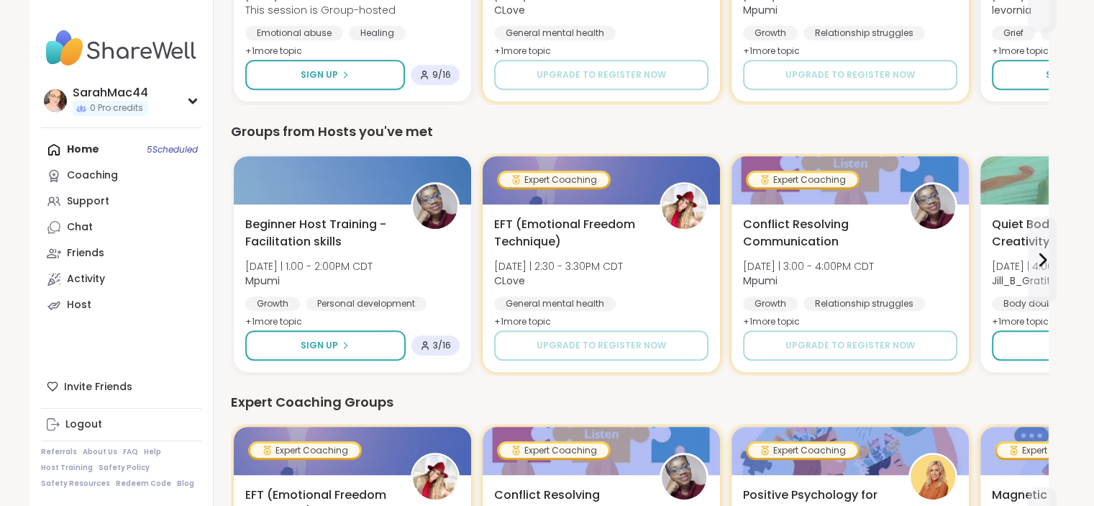
scroll to position [630, 0]
click at [1042, 258] on icon at bounding box center [1042, 259] width 17 height 17
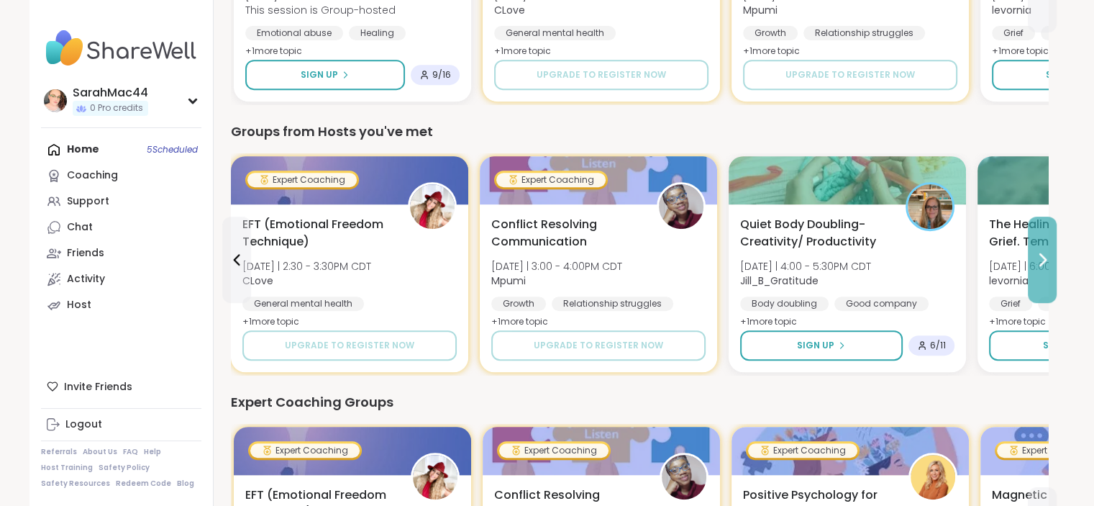
click at [1042, 258] on icon at bounding box center [1042, 259] width 17 height 17
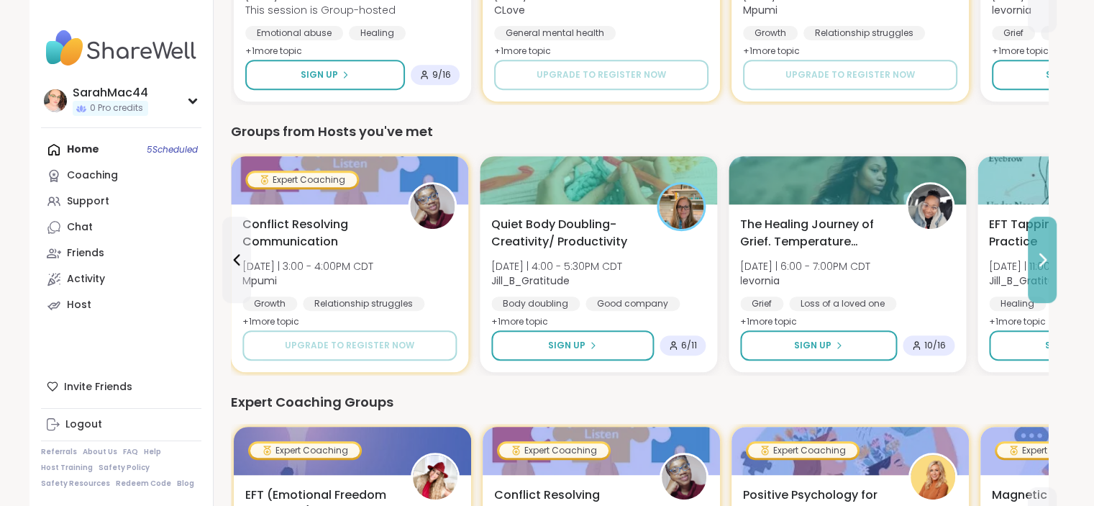
click at [1042, 258] on icon at bounding box center [1042, 259] width 17 height 17
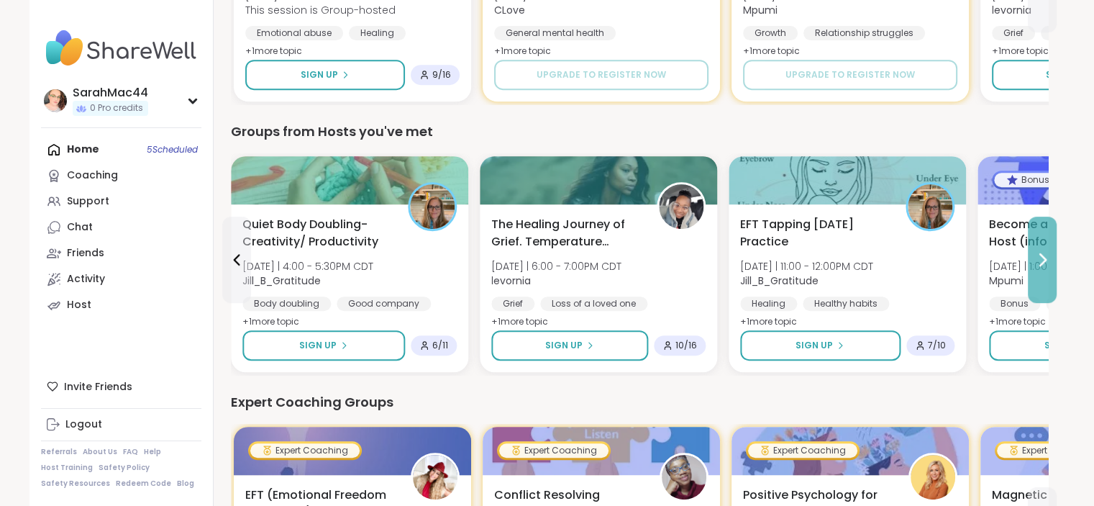
click at [1042, 258] on icon at bounding box center [1042, 259] width 17 height 17
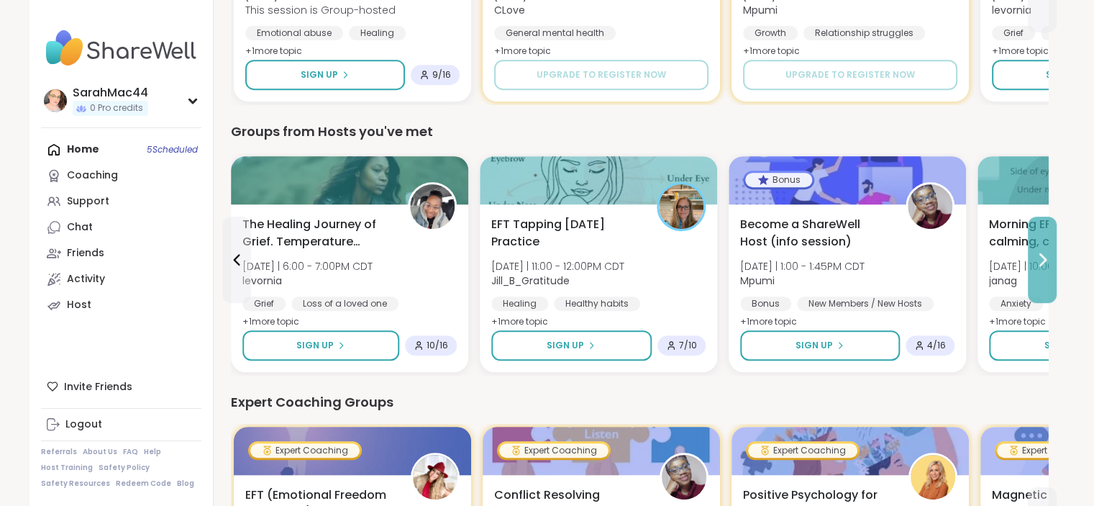
click at [1042, 258] on icon at bounding box center [1042, 259] width 17 height 17
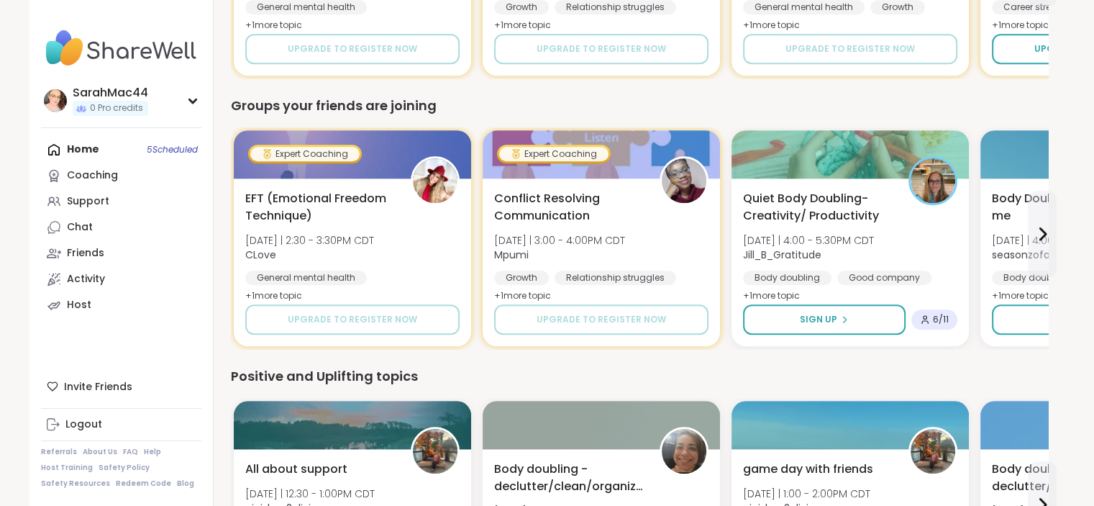
scroll to position [1198, 0]
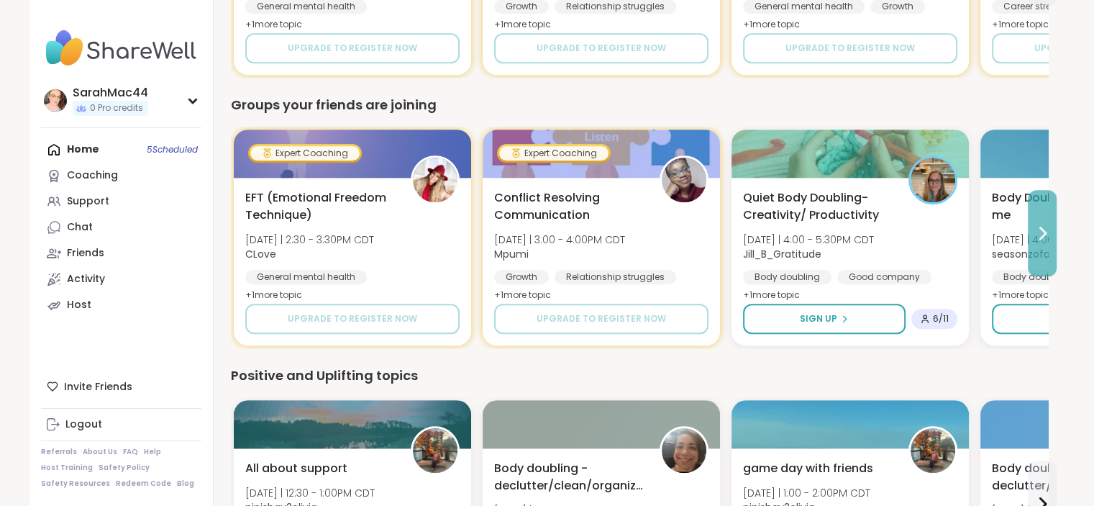
click at [1037, 237] on icon at bounding box center [1042, 232] width 17 height 17
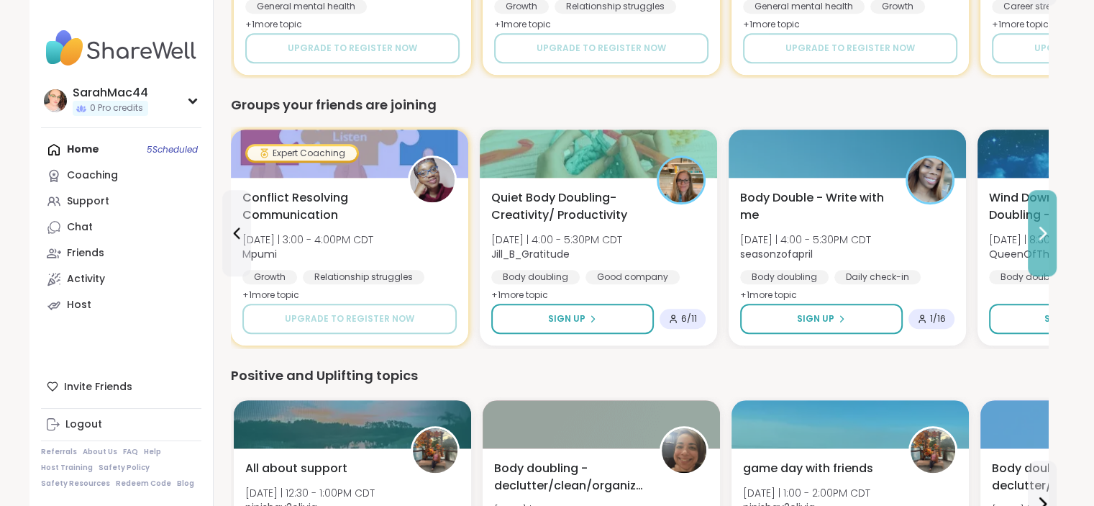
click at [1037, 237] on icon at bounding box center [1042, 232] width 17 height 17
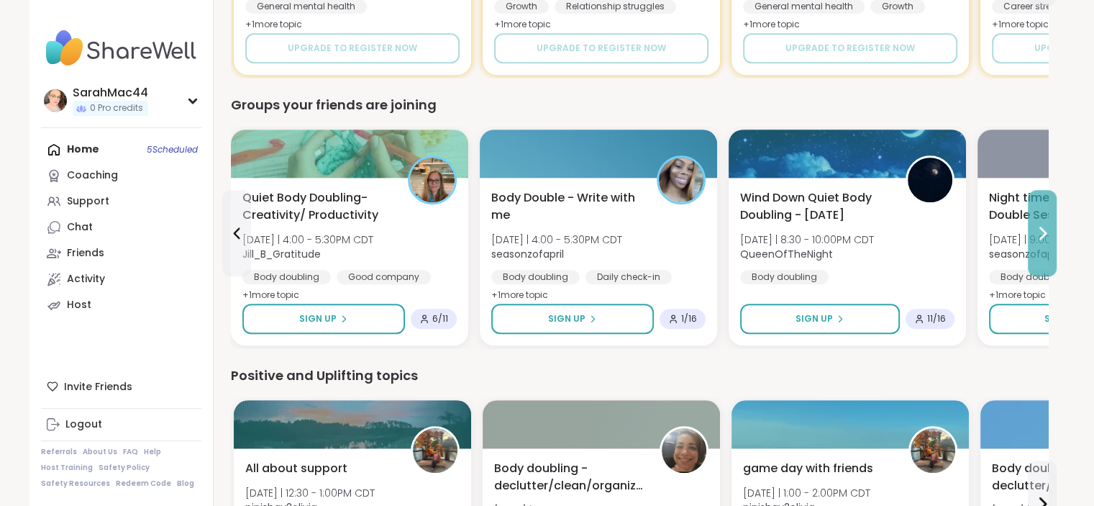
click at [1037, 237] on icon at bounding box center [1042, 232] width 17 height 17
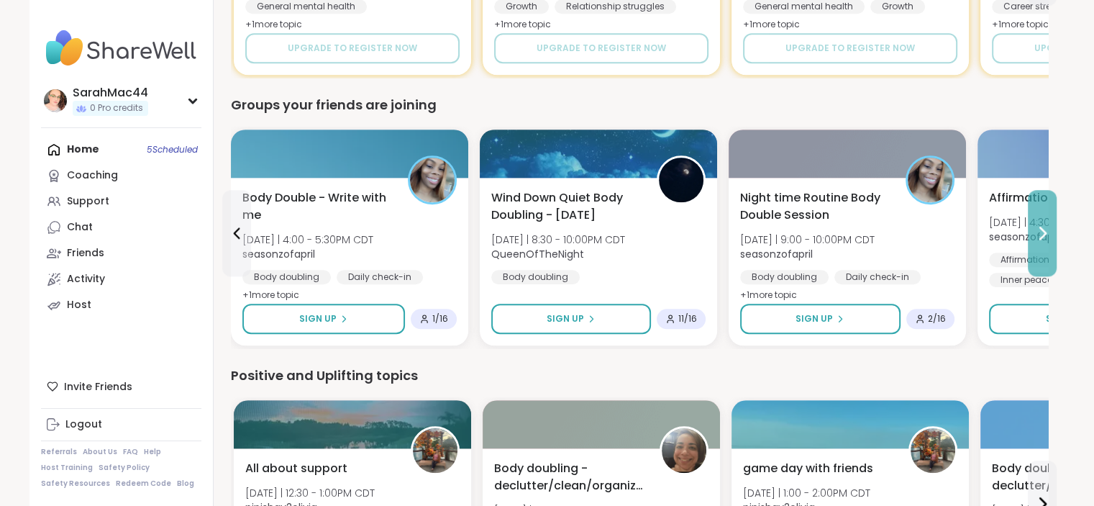
click at [1037, 237] on icon at bounding box center [1042, 232] width 17 height 17
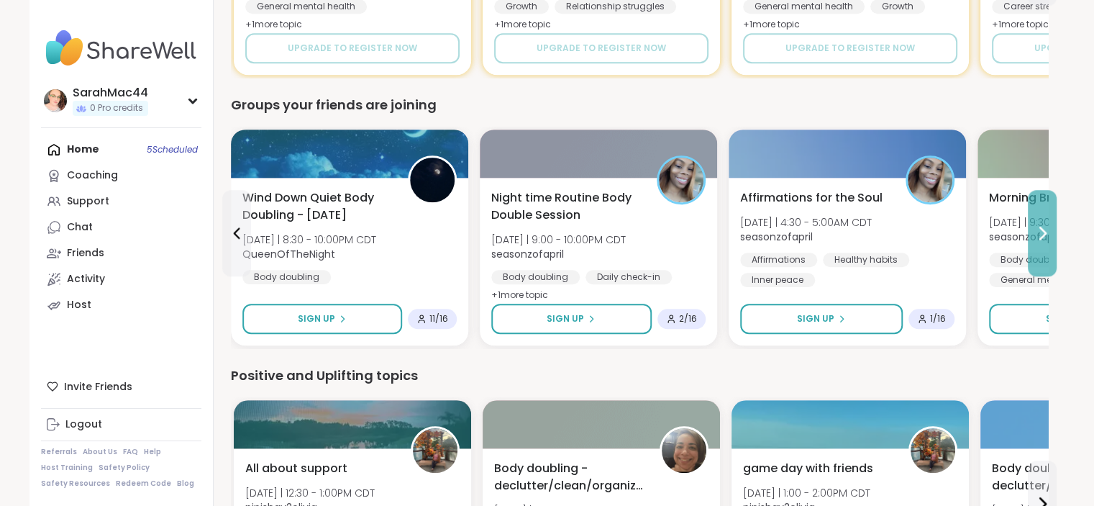
click at [1037, 237] on icon at bounding box center [1042, 232] width 17 height 17
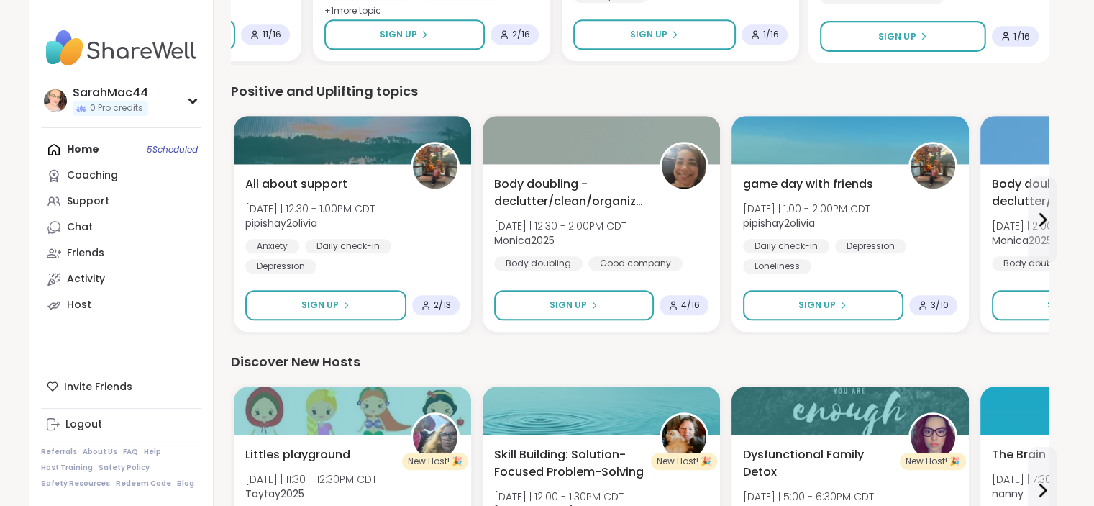
scroll to position [1482, 0]
click at [1042, 213] on icon at bounding box center [1042, 219] width 17 height 17
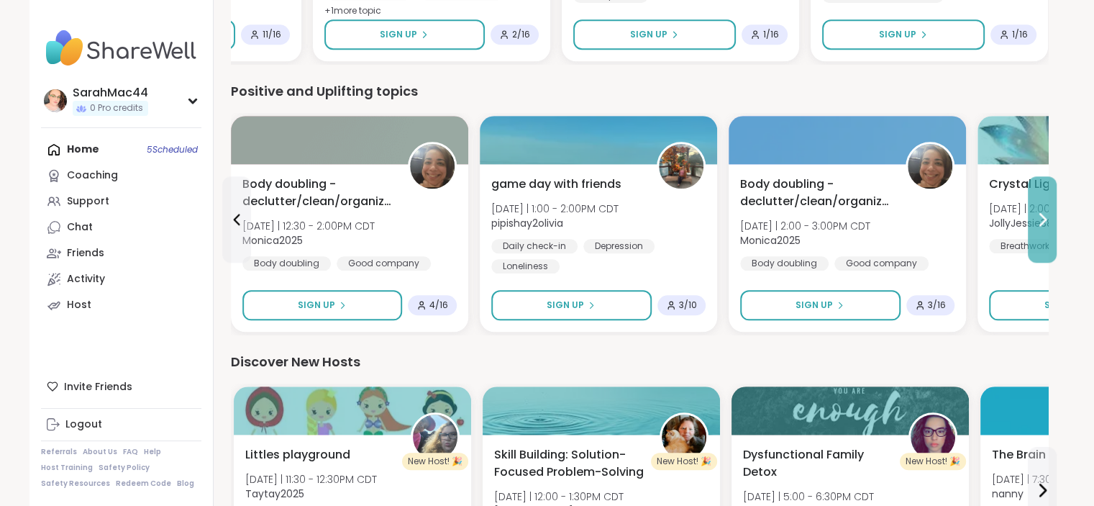
click at [1042, 213] on icon at bounding box center [1042, 219] width 17 height 17
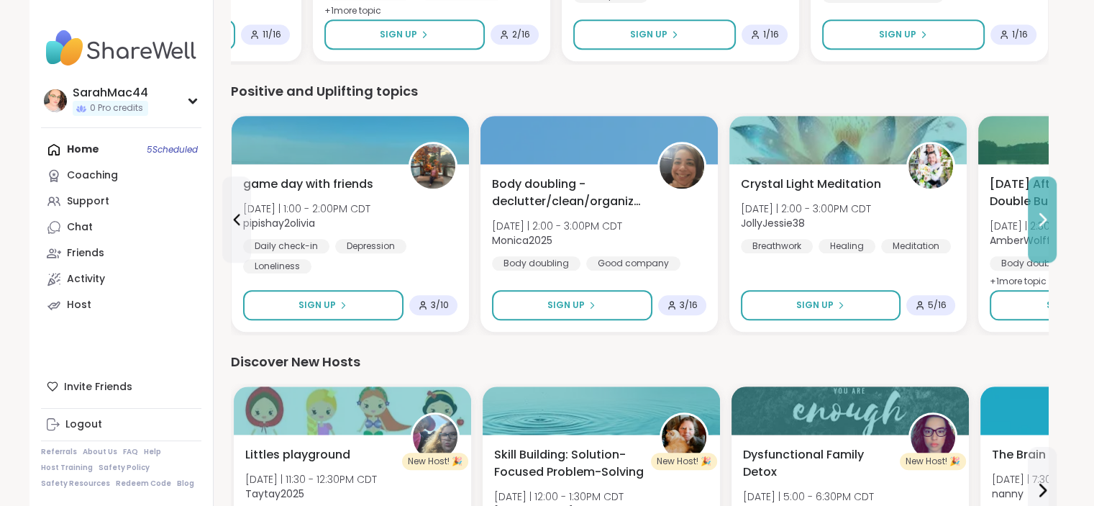
click at [1042, 213] on icon at bounding box center [1042, 219] width 17 height 17
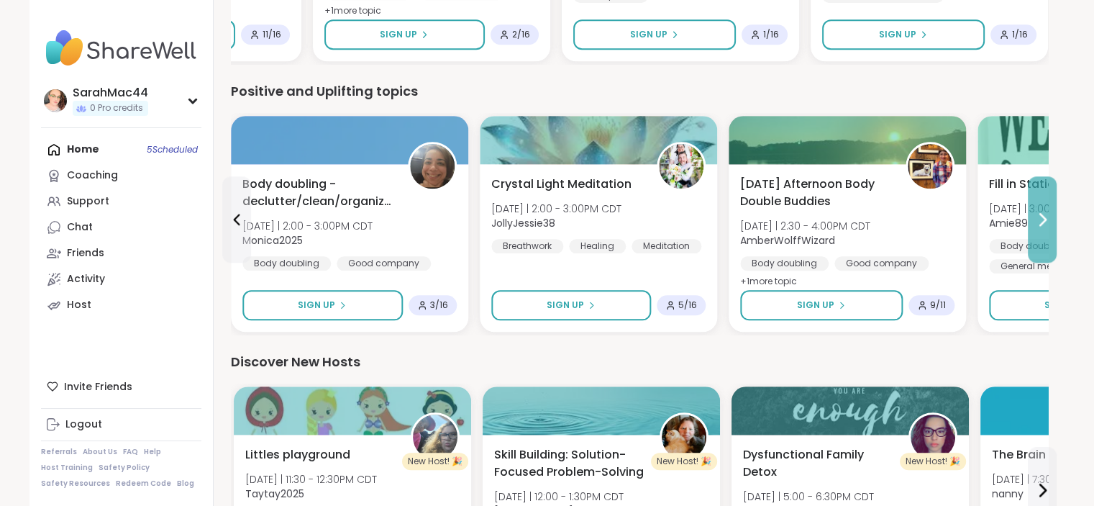
click at [1042, 213] on icon at bounding box center [1042, 219] width 17 height 17
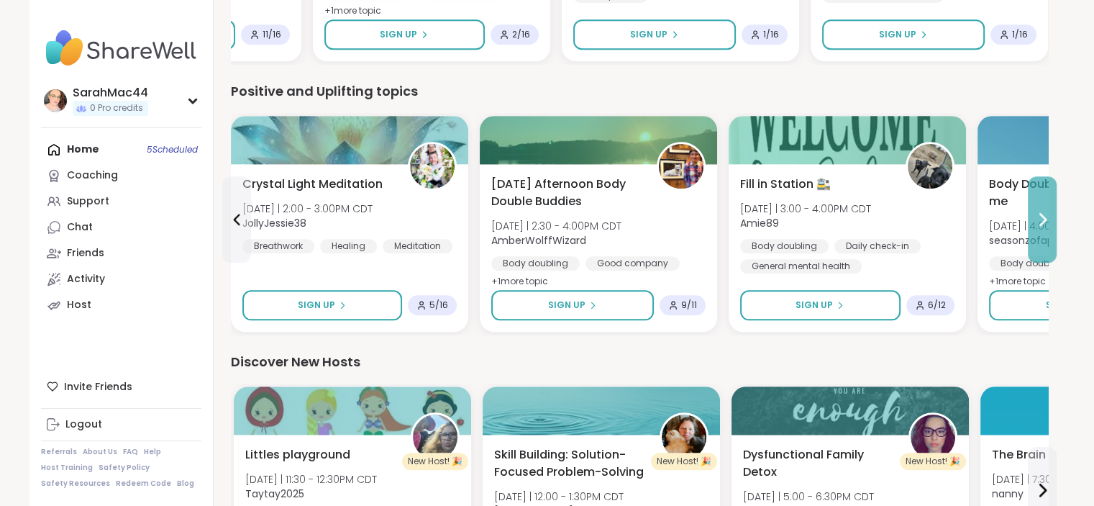
click at [1042, 213] on icon at bounding box center [1042, 219] width 17 height 17
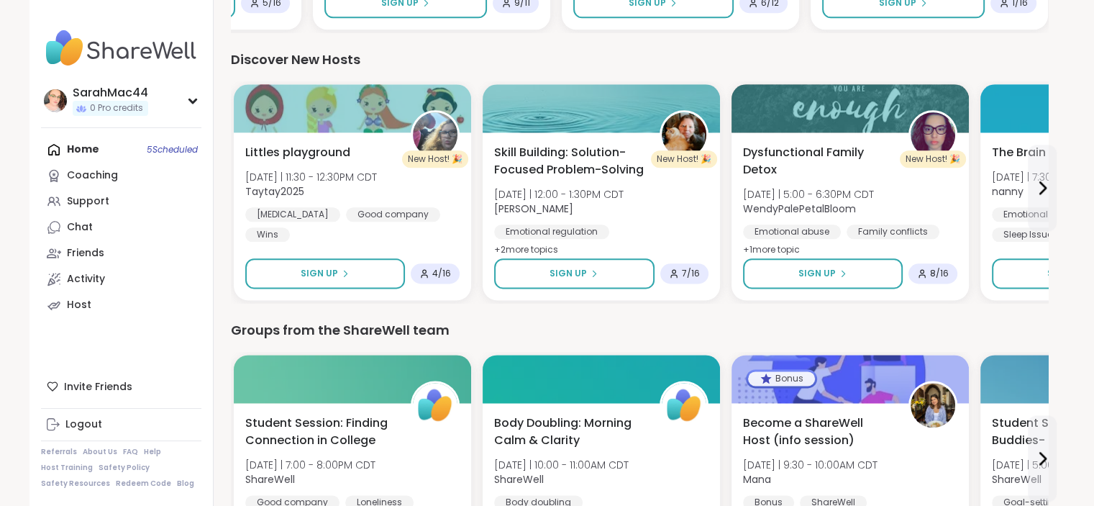
scroll to position [1789, 0]
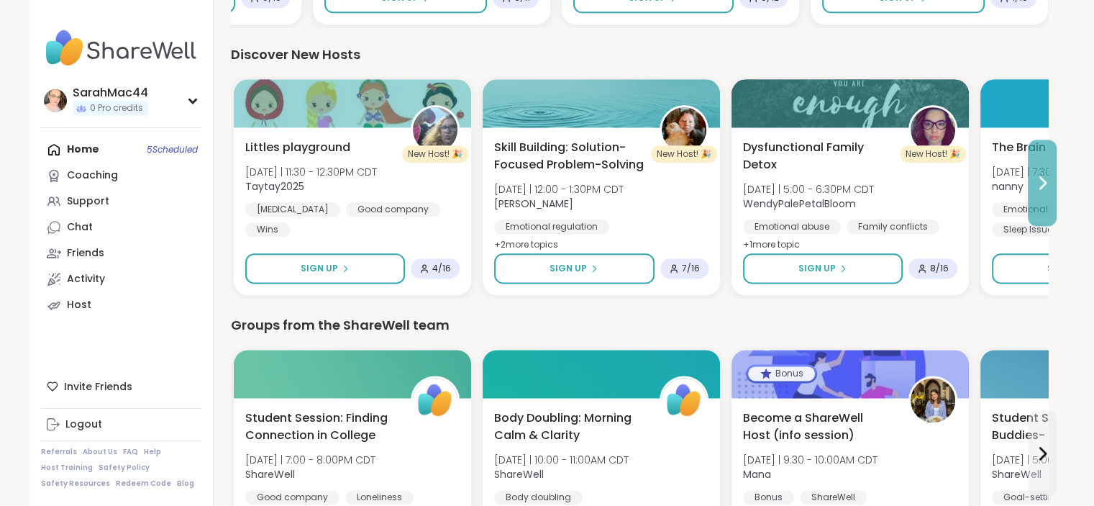
click at [1049, 195] on button at bounding box center [1042, 183] width 29 height 86
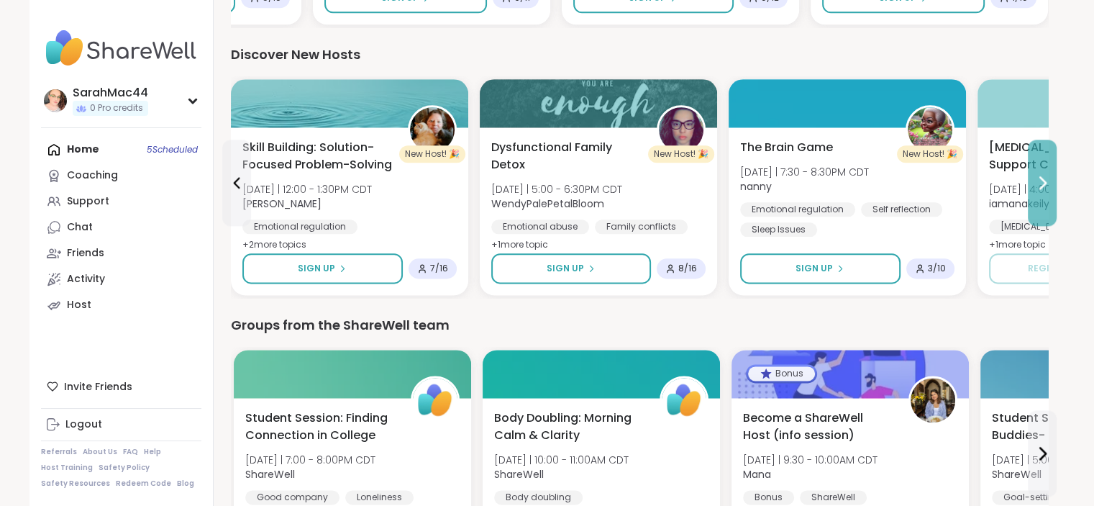
click at [1049, 195] on button at bounding box center [1042, 183] width 29 height 86
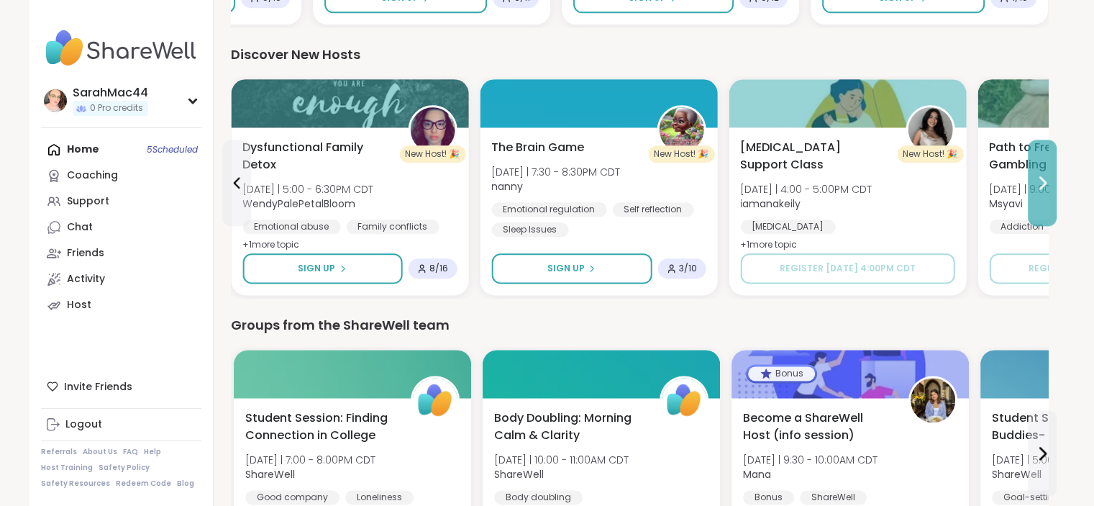
click at [1049, 195] on button at bounding box center [1042, 183] width 29 height 86
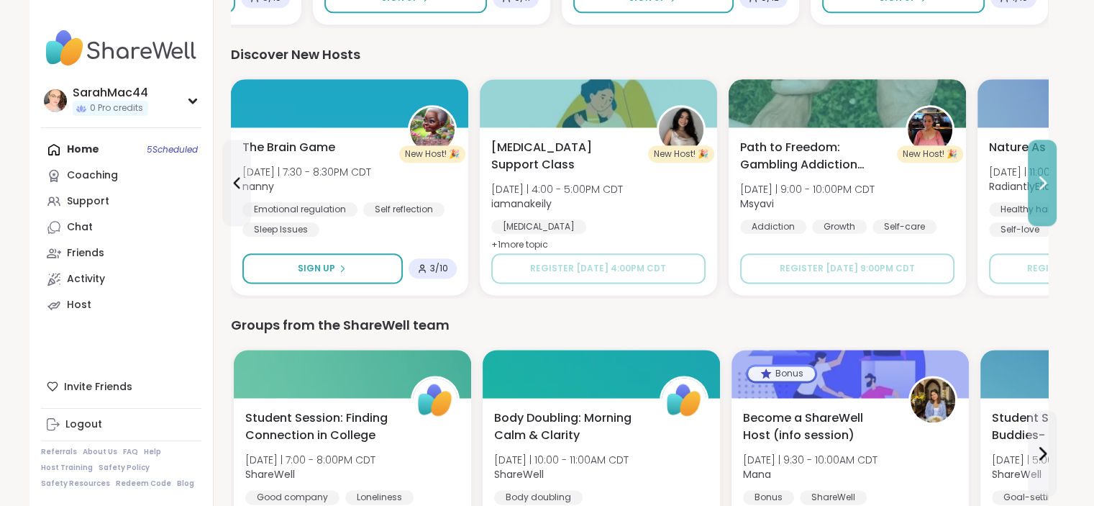
click at [1049, 195] on button at bounding box center [1042, 183] width 29 height 86
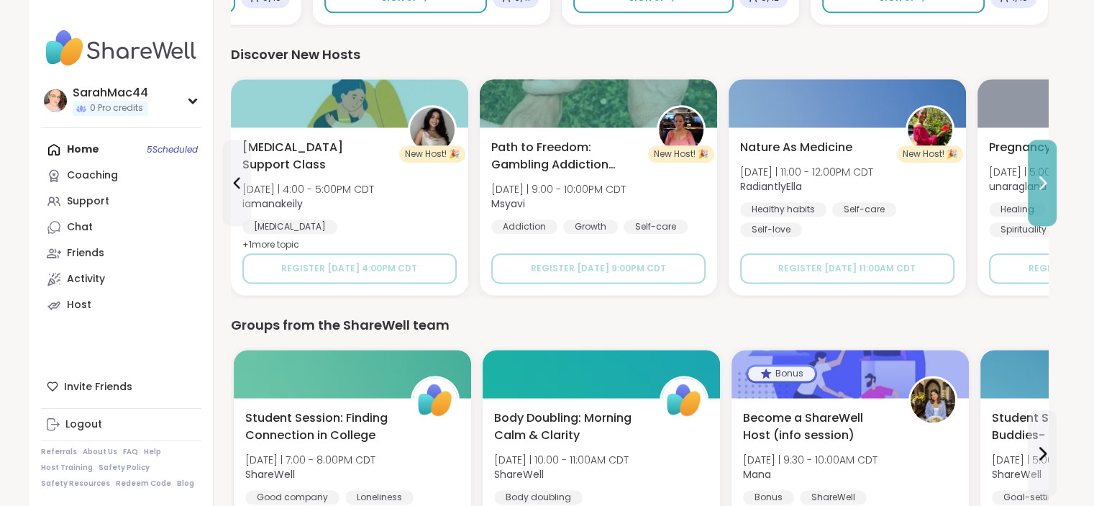
click at [1042, 194] on button at bounding box center [1042, 183] width 29 height 86
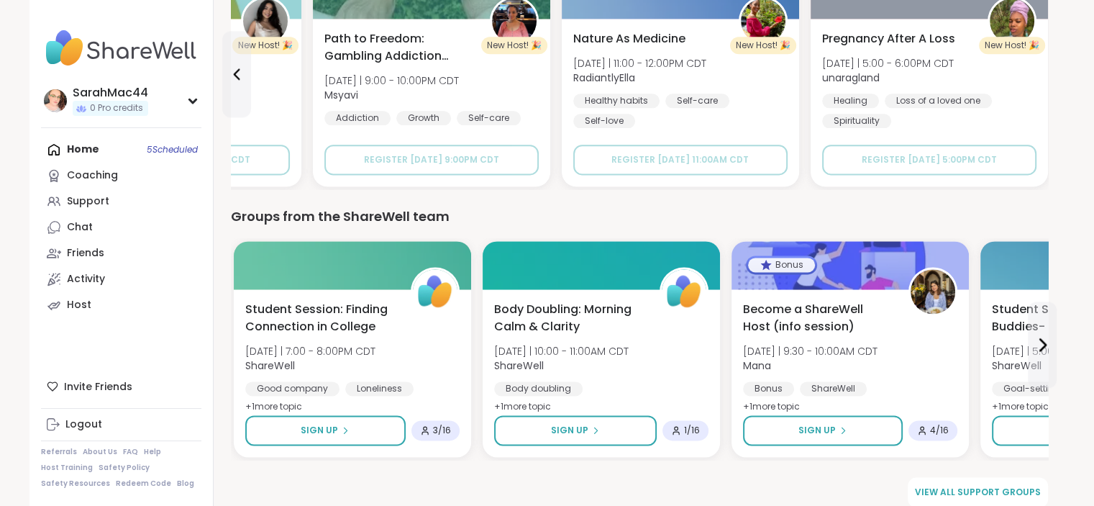
scroll to position [1912, 0]
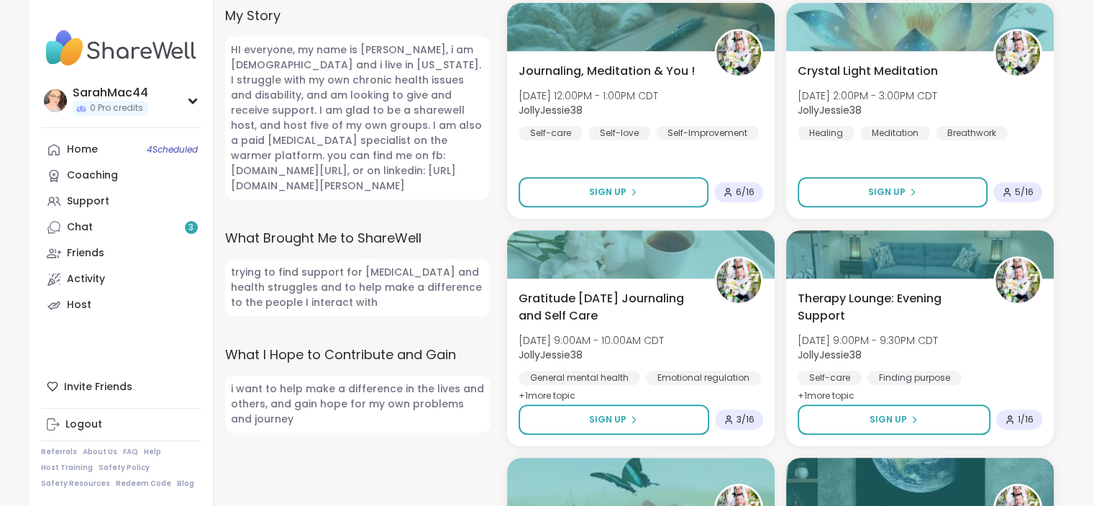
scroll to position [661, 0]
